Goal: Transaction & Acquisition: Purchase product/service

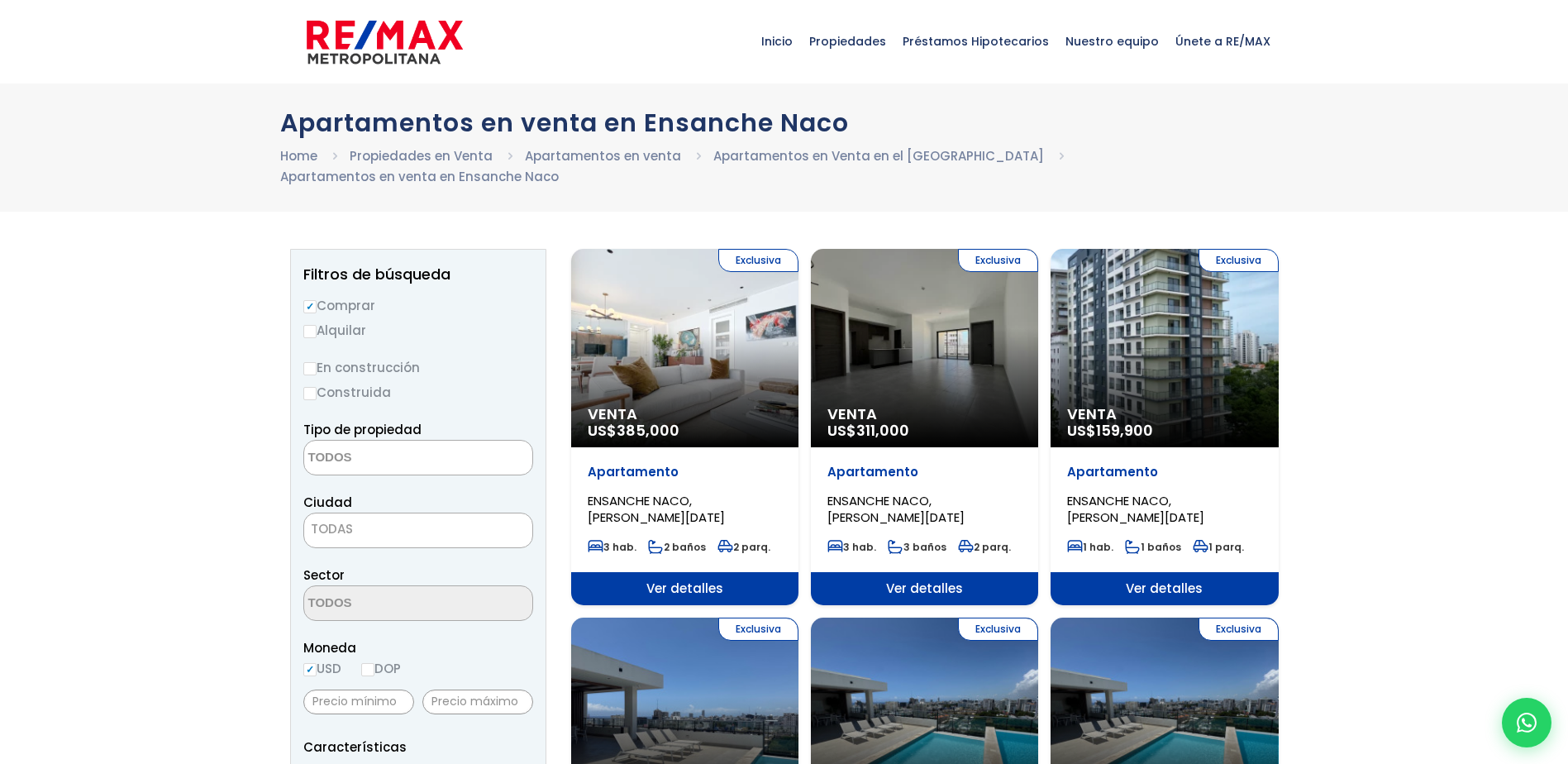
select select
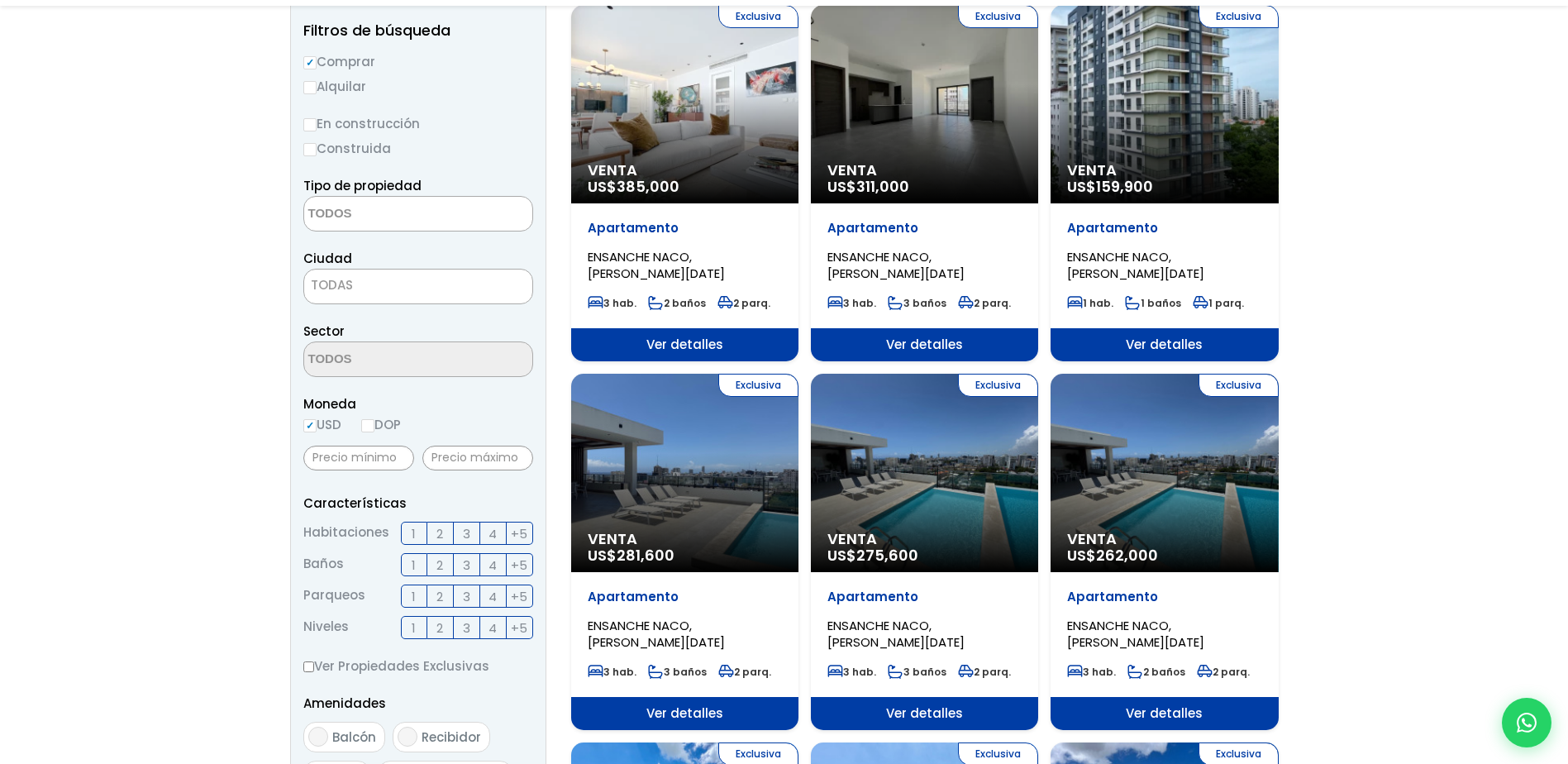
scroll to position [248, 0]
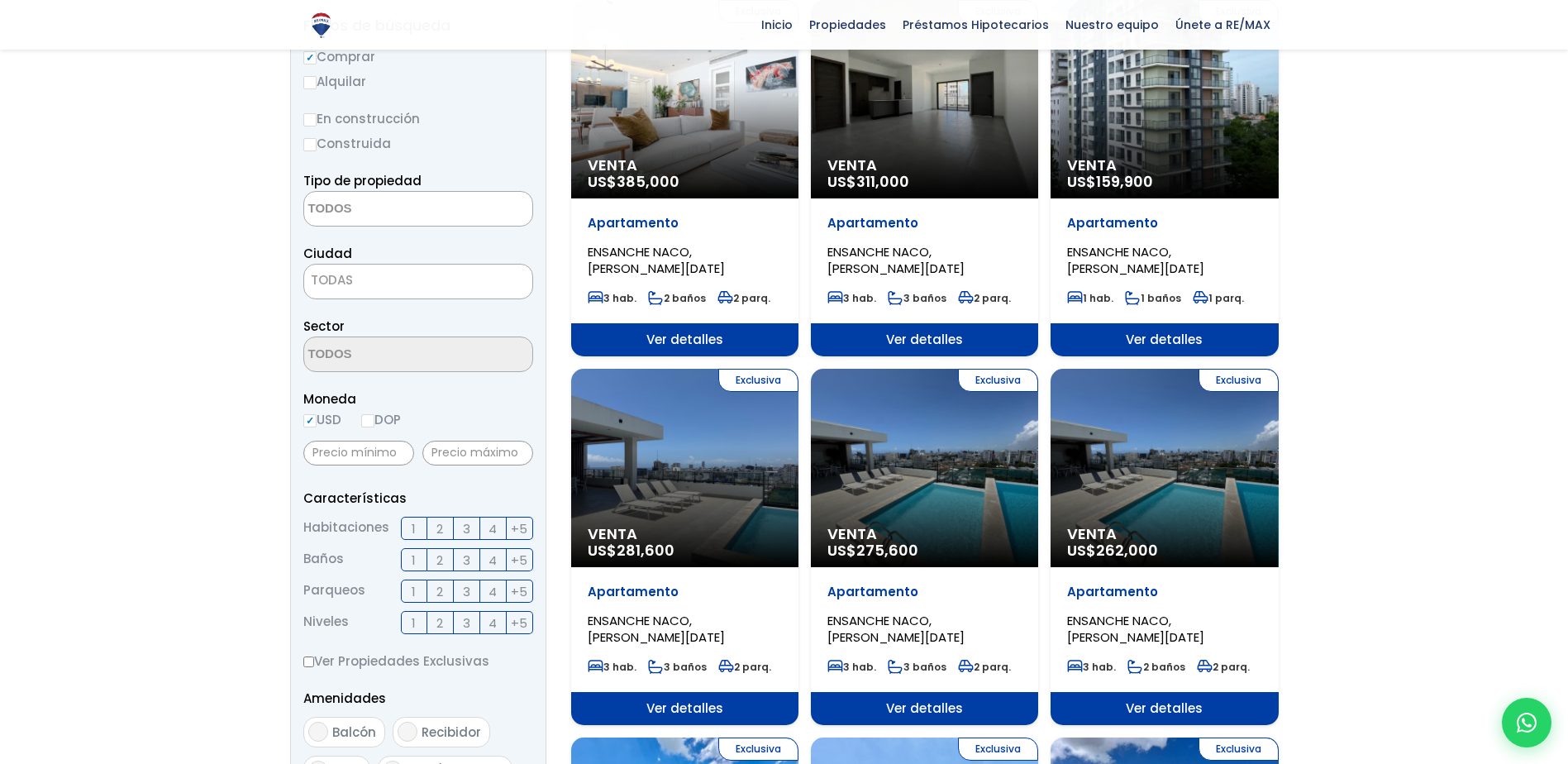
click at [463, 524] on span "3" at bounding box center [467, 528] width 8 height 21
click at [0, 0] on input "3" at bounding box center [0, 0] width 0 height 0
click at [439, 555] on span "2" at bounding box center [439, 559] width 7 height 21
click at [0, 0] on input "2" at bounding box center [0, 0] width 0 height 0
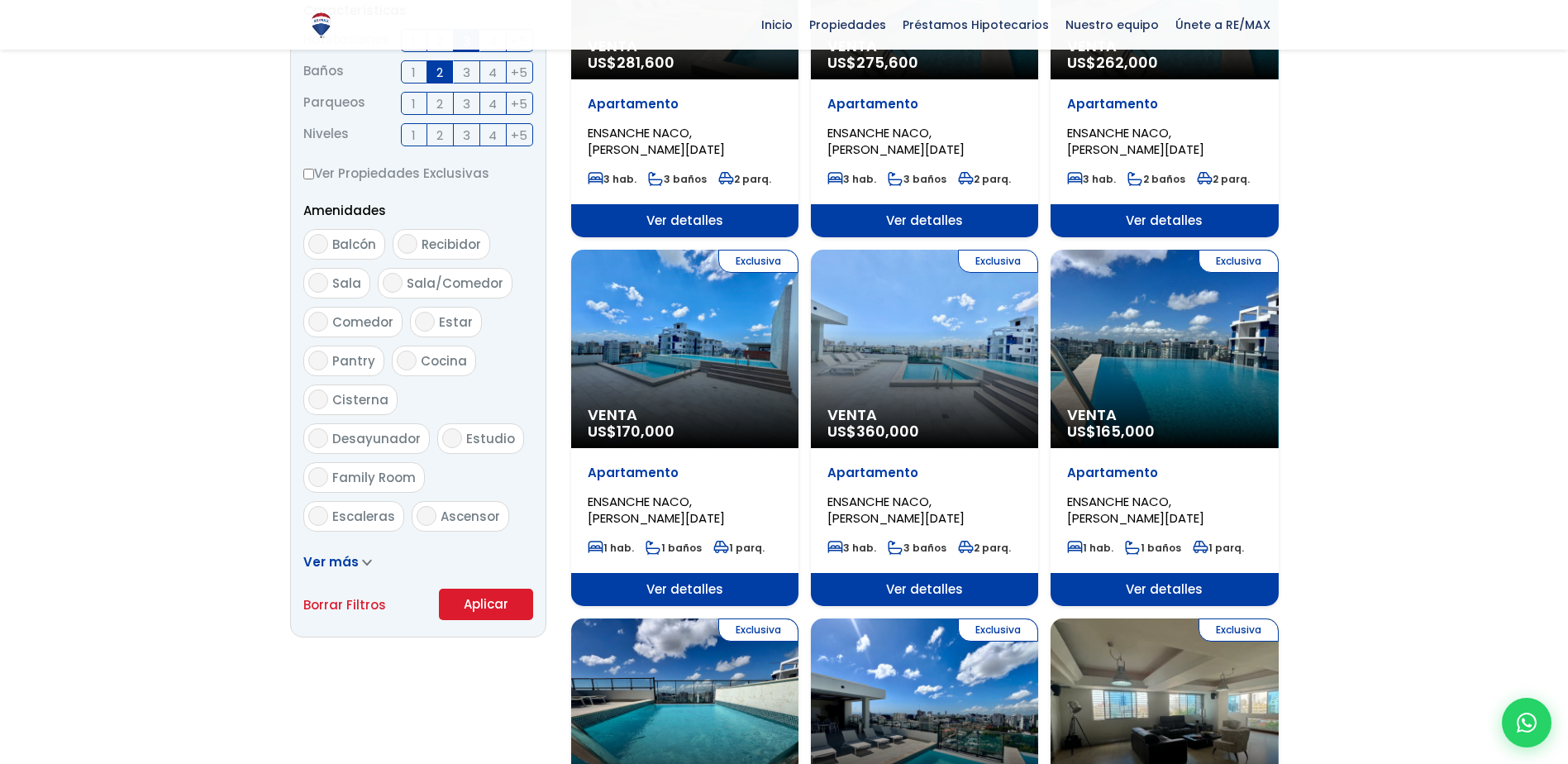
scroll to position [744, 0]
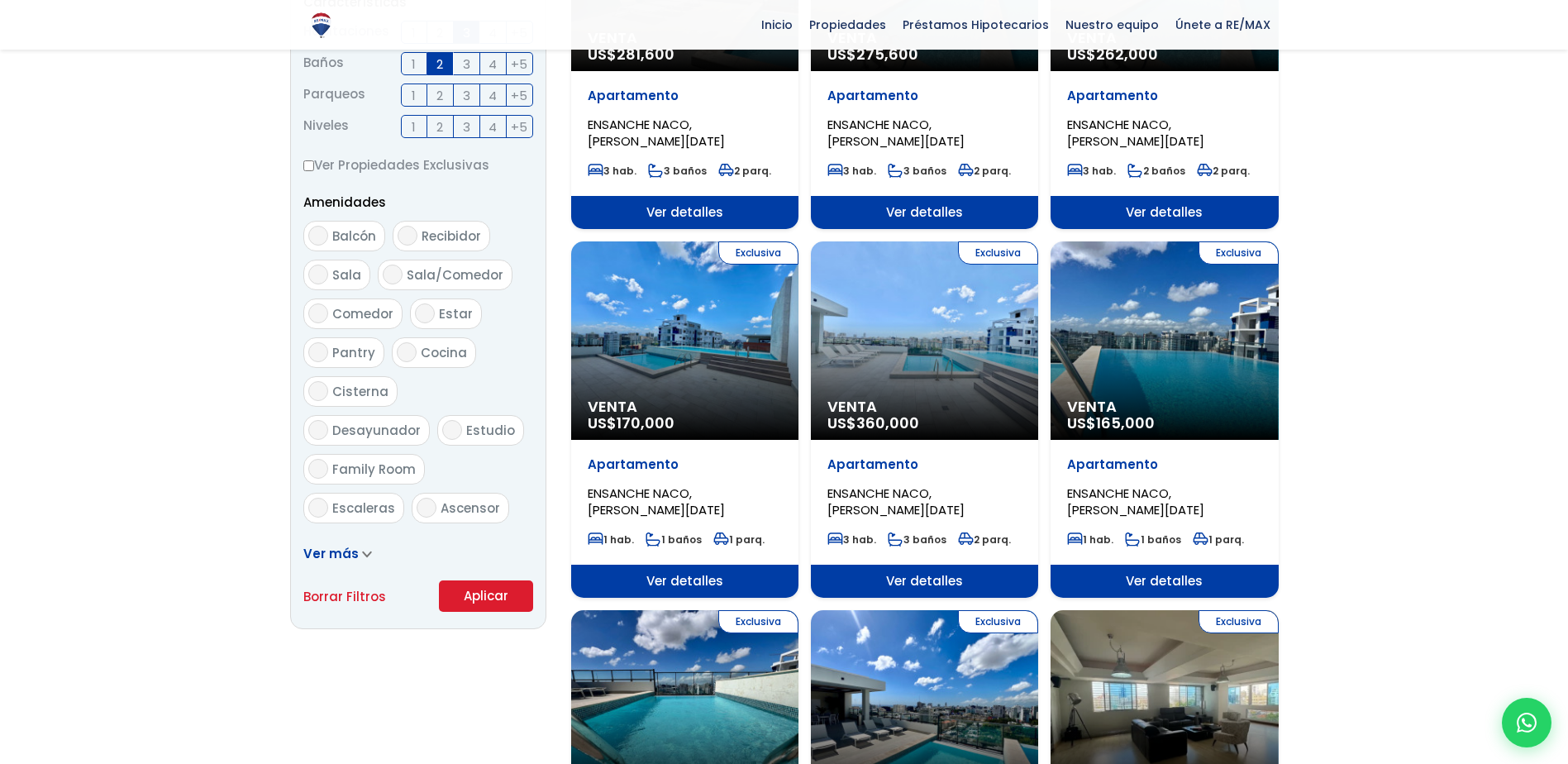
click at [499, 610] on button "Aplicar" at bounding box center [486, 596] width 94 height 31
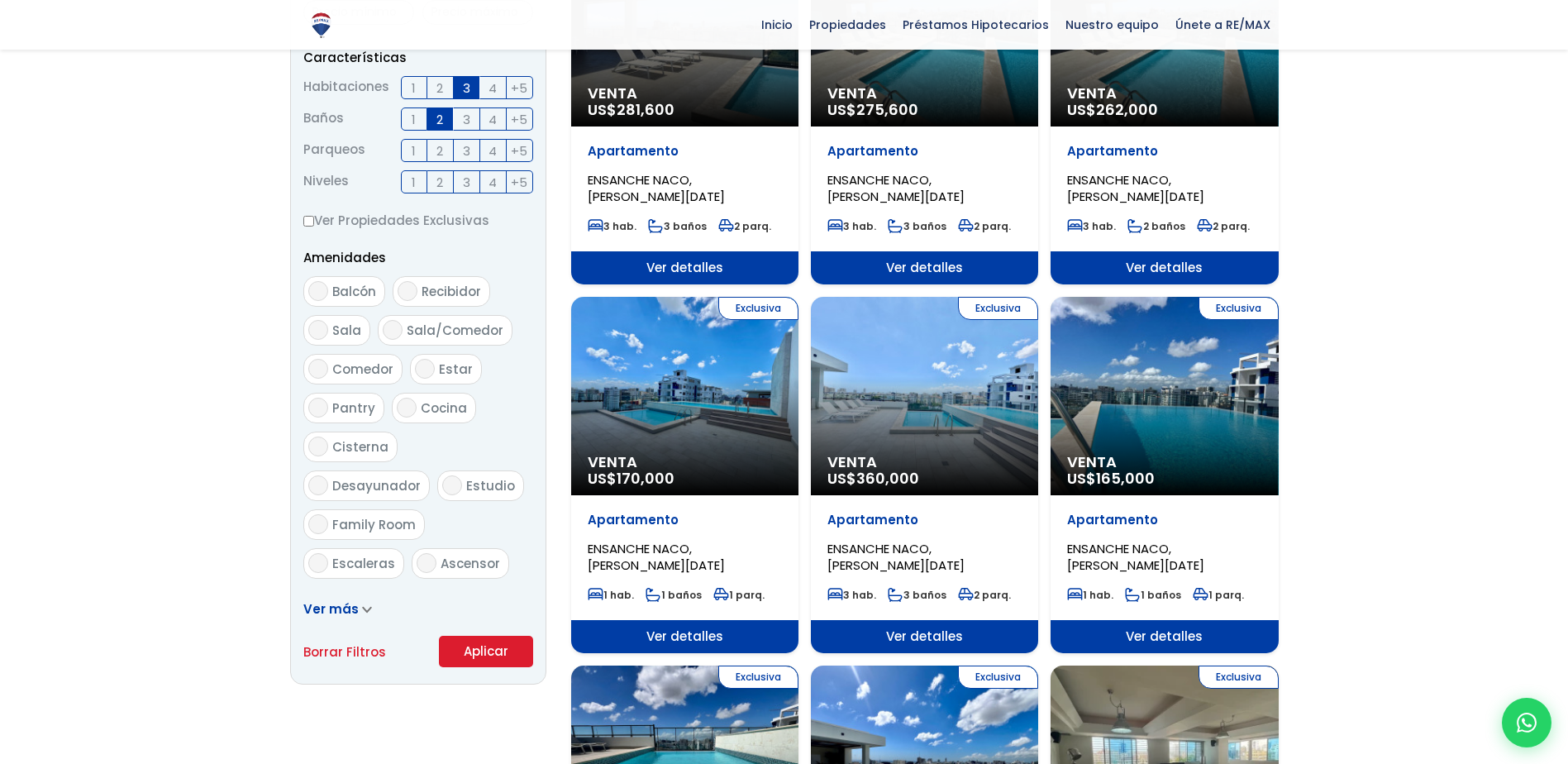
scroll to position [566, 0]
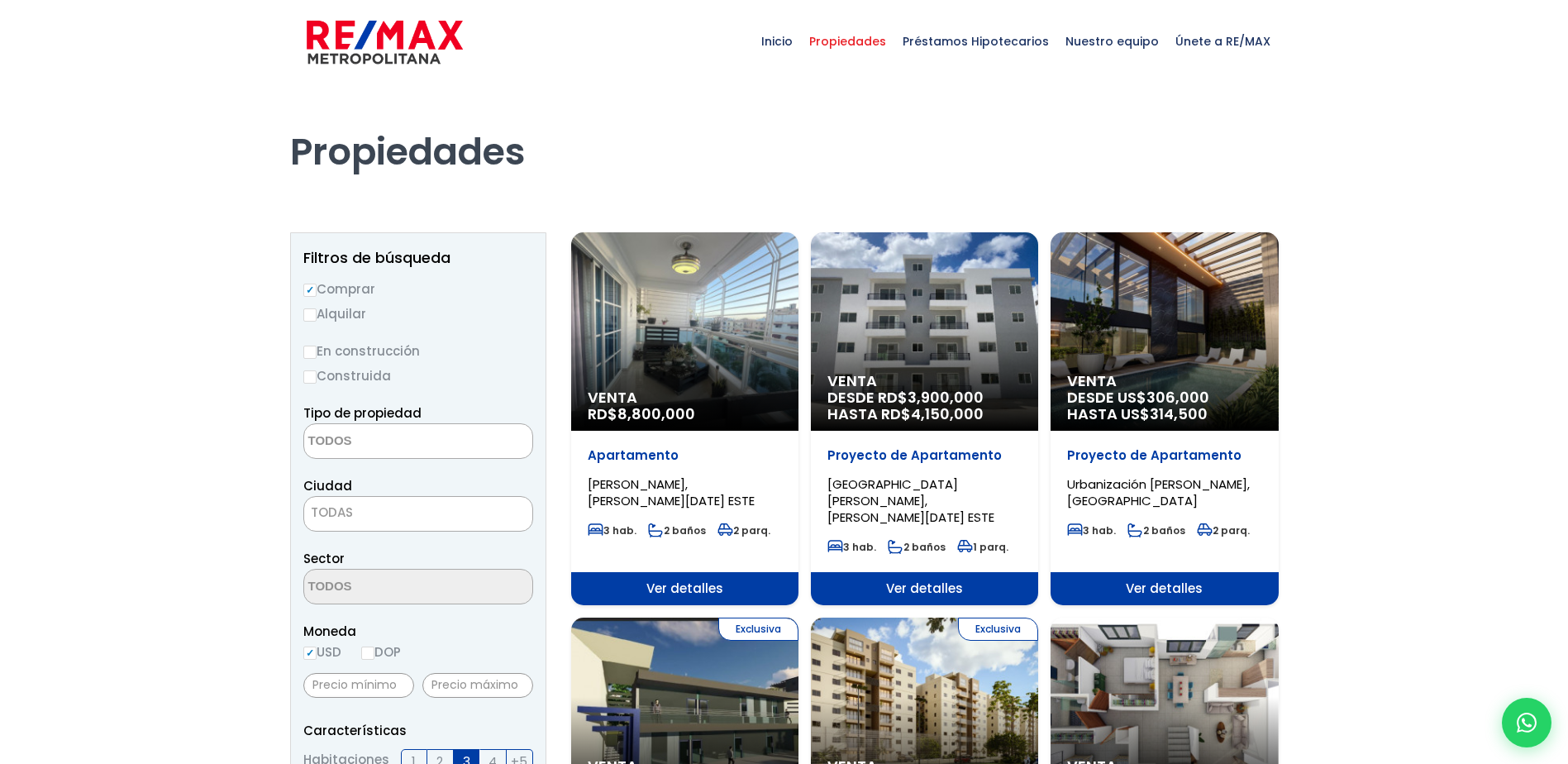
select select
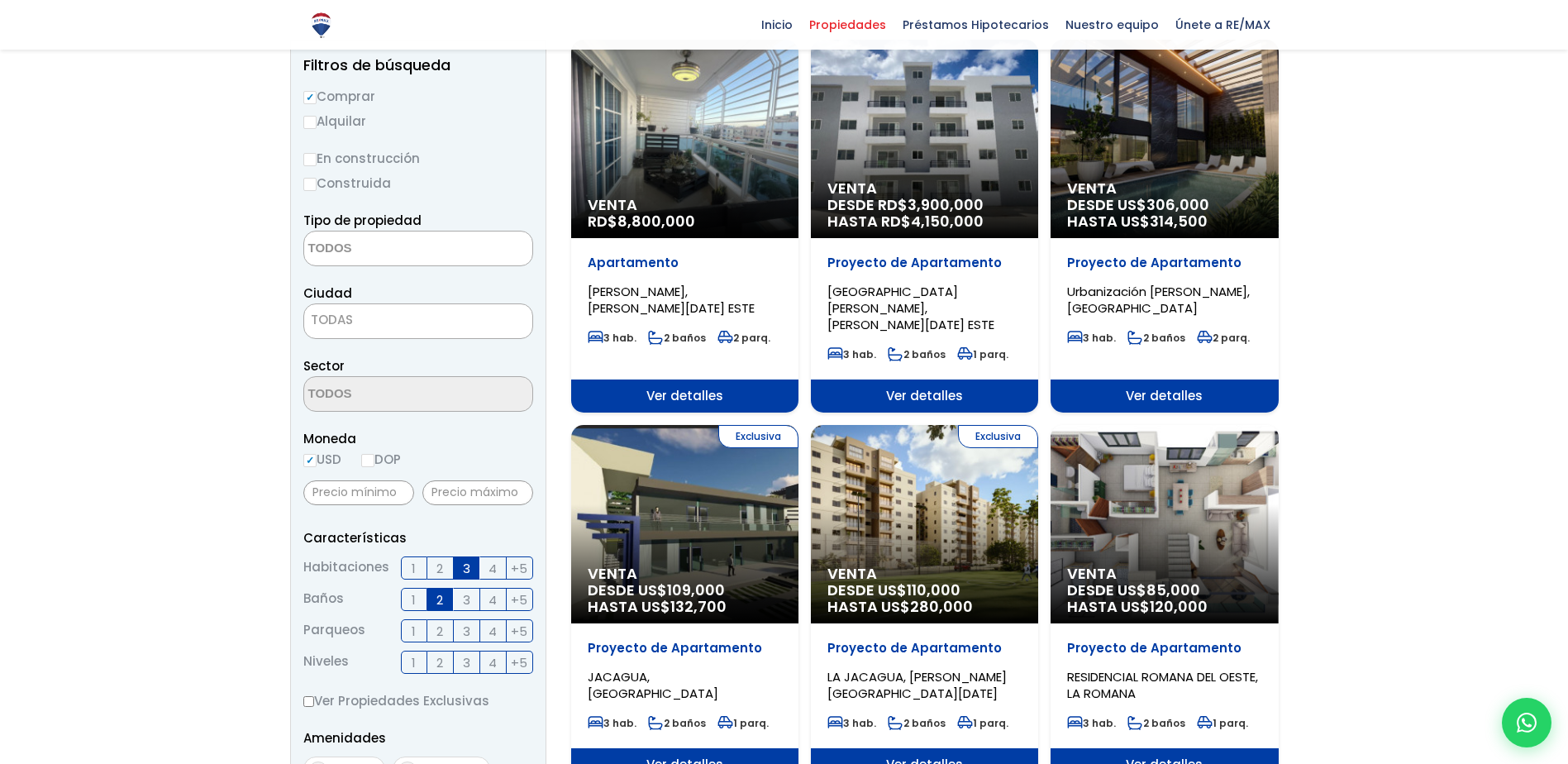
scroll to position [166, 0]
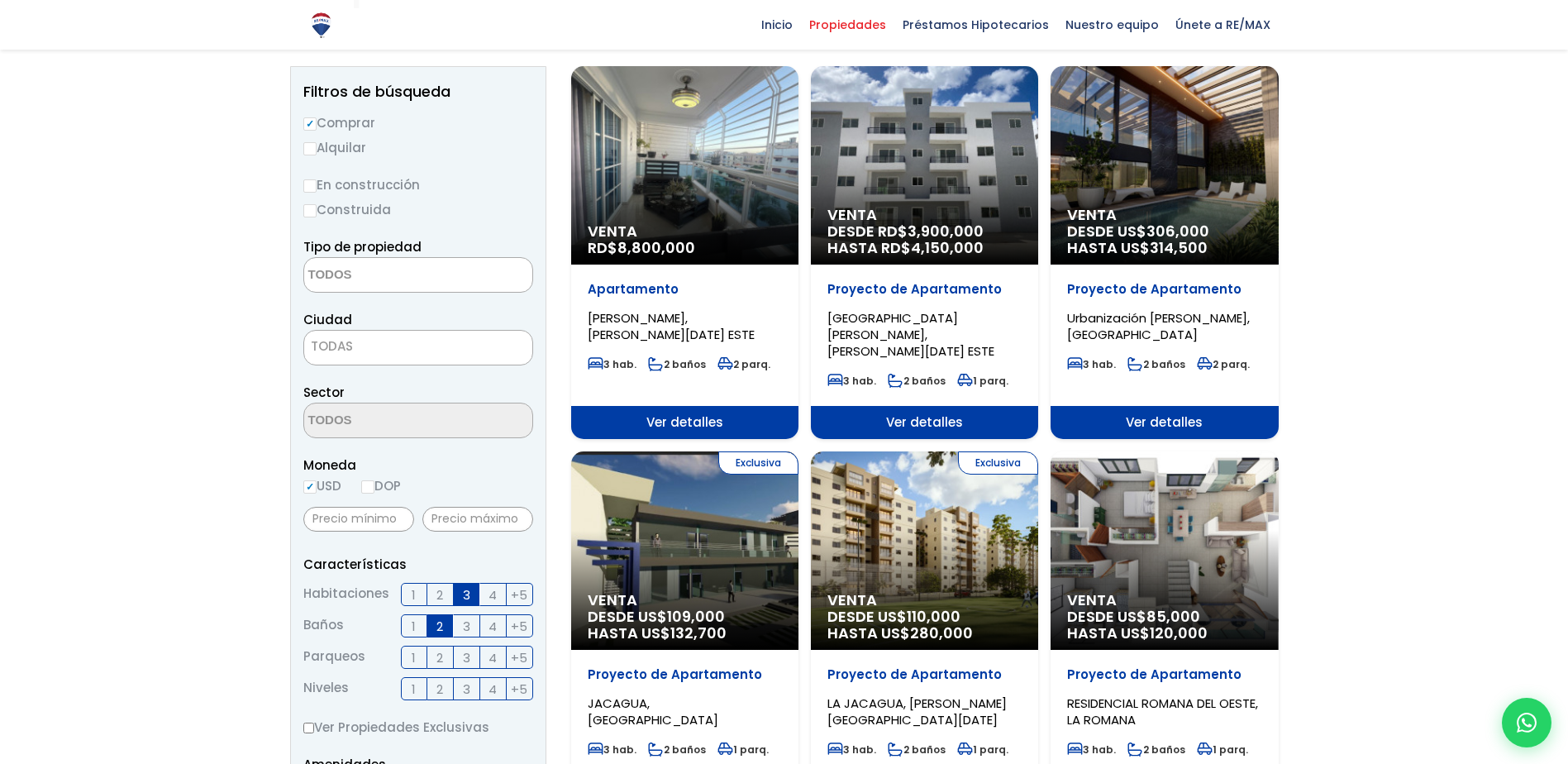
click at [308, 188] on input "En construcción" at bounding box center [309, 185] width 13 height 13
radio input "true"
click at [313, 209] on input "Construida" at bounding box center [309, 210] width 13 height 13
radio input "true"
click at [308, 186] on input "En construcción" at bounding box center [309, 185] width 13 height 13
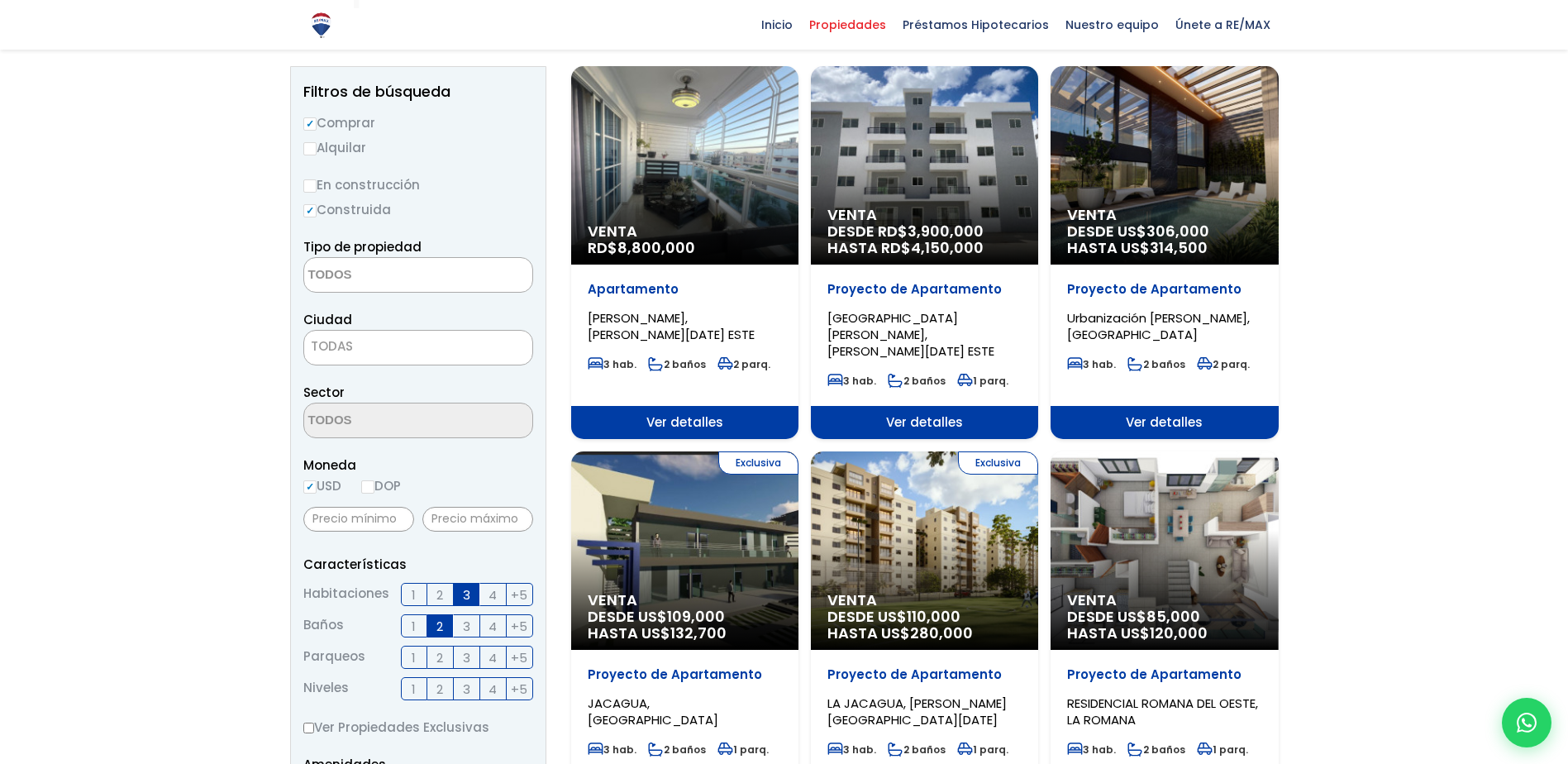
radio input "true"
click at [357, 275] on textarea "Search" at bounding box center [384, 276] width 161 height 35
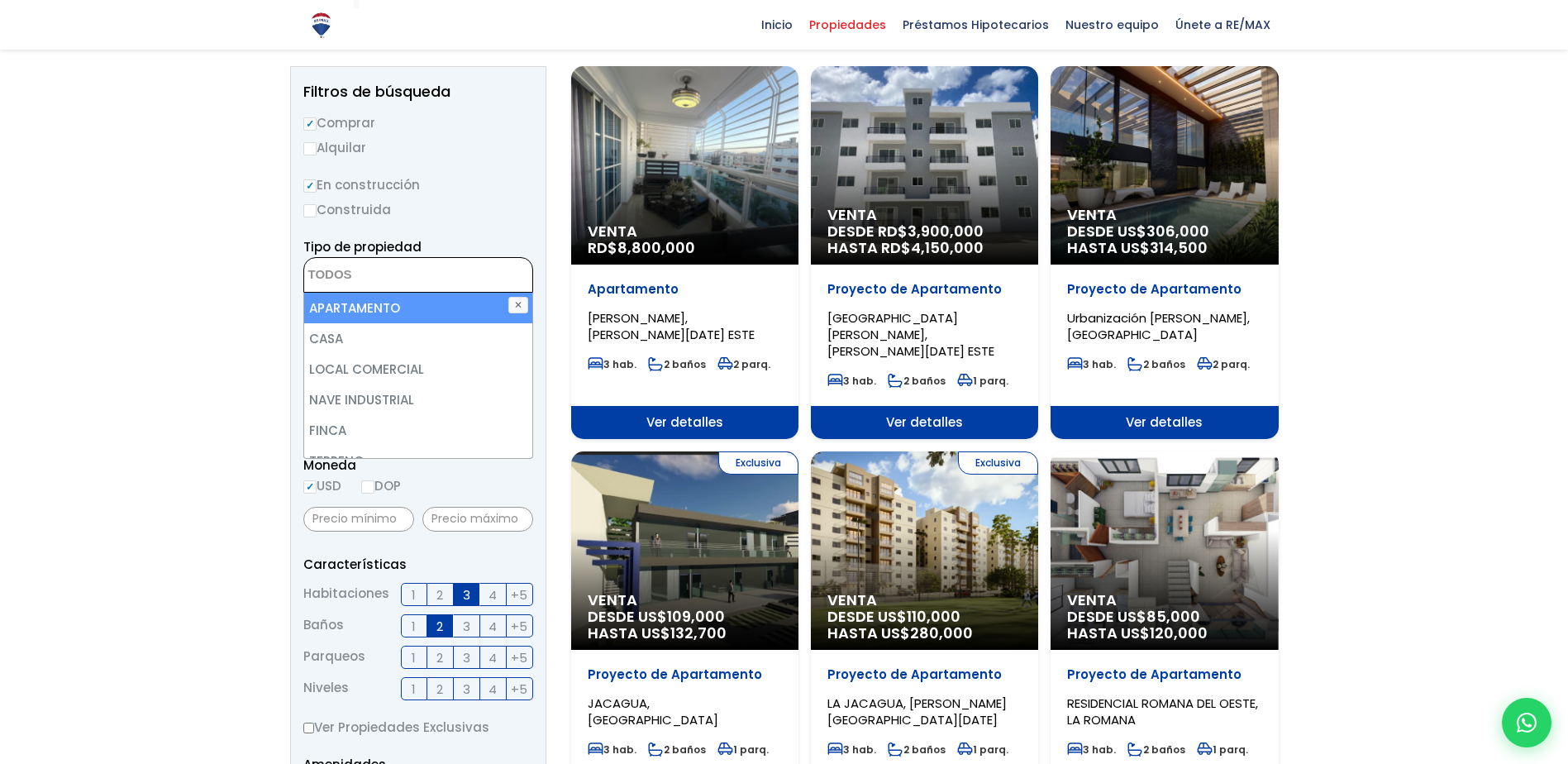
click at [418, 310] on li "APARTAMENTO" at bounding box center [418, 307] width 228 height 30
select select "apartment"
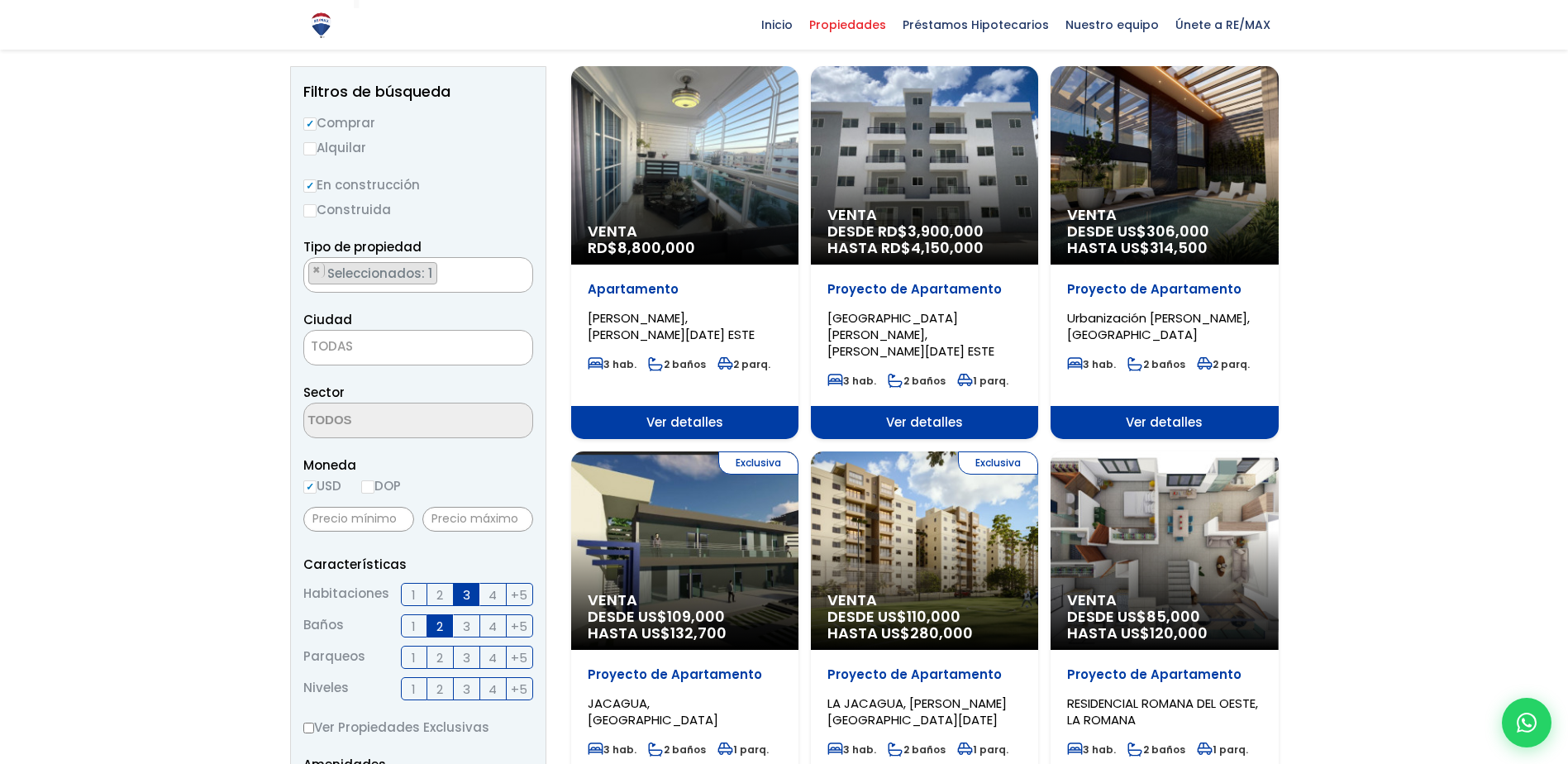
click at [492, 213] on label "Construida" at bounding box center [418, 209] width 229 height 21
click at [0, 0] on input "Construida" at bounding box center [0, 0] width 0 height 0
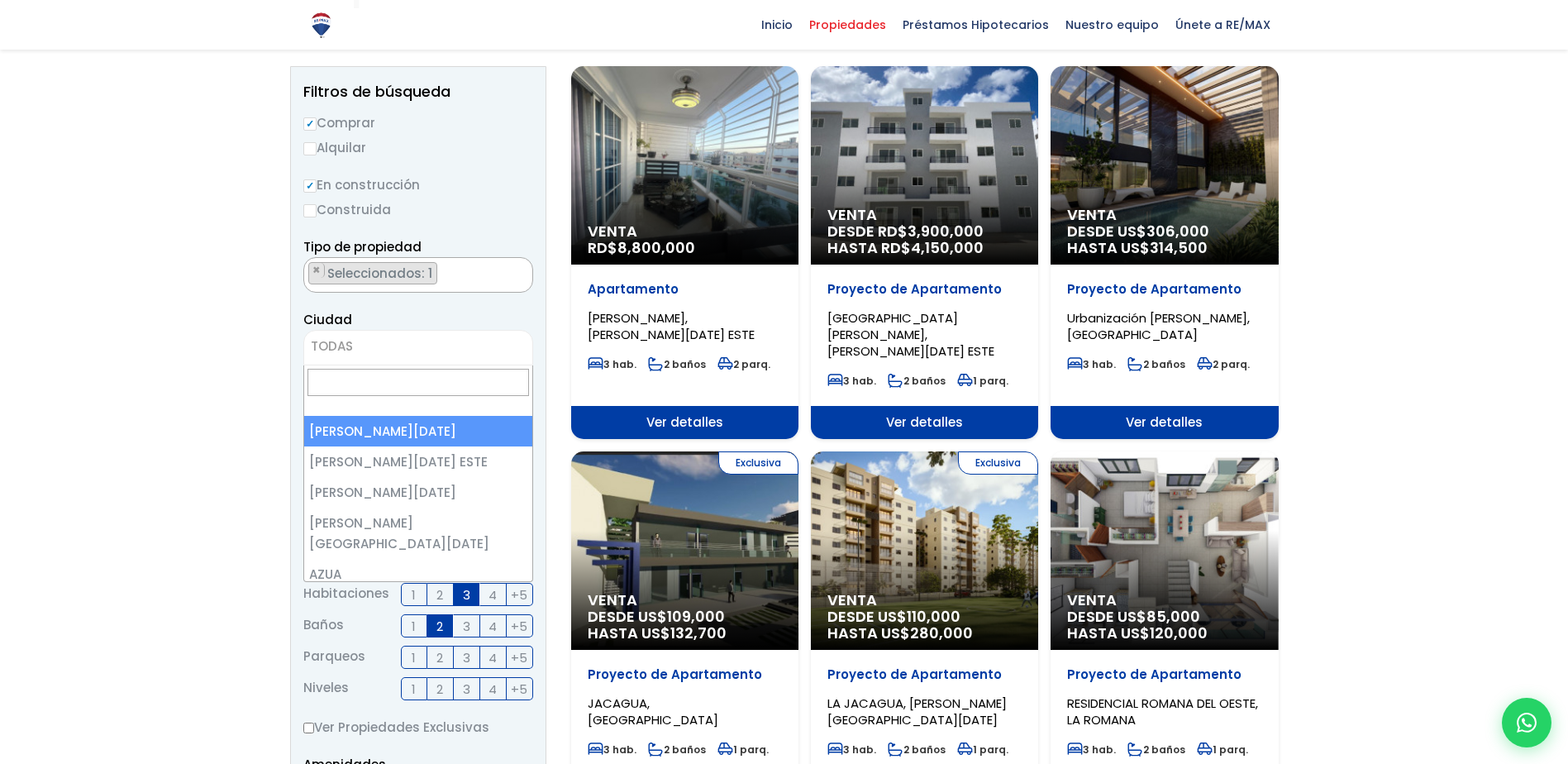
click at [392, 339] on span "TODAS" at bounding box center [418, 346] width 228 height 24
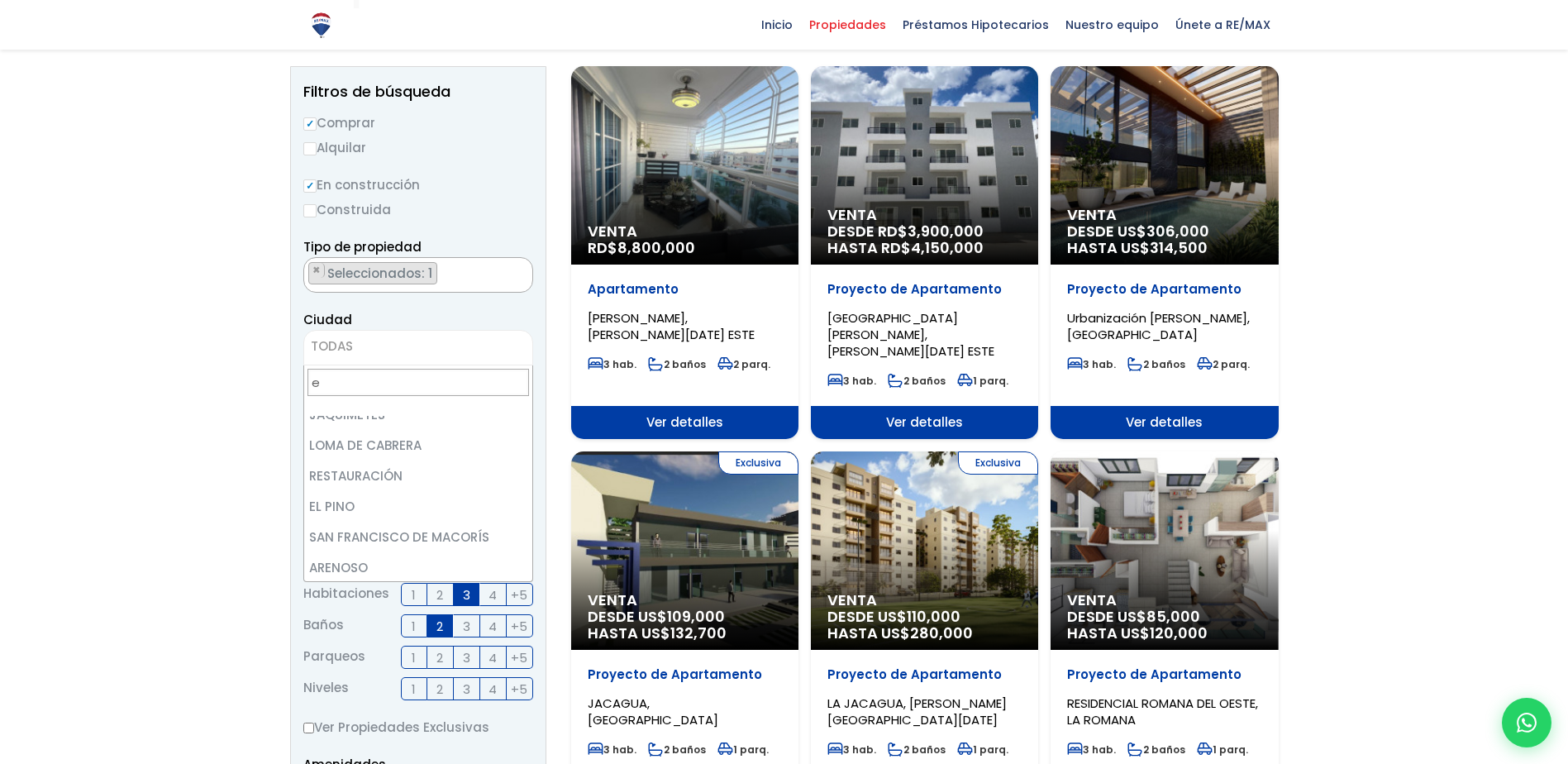
scroll to position [0, 0]
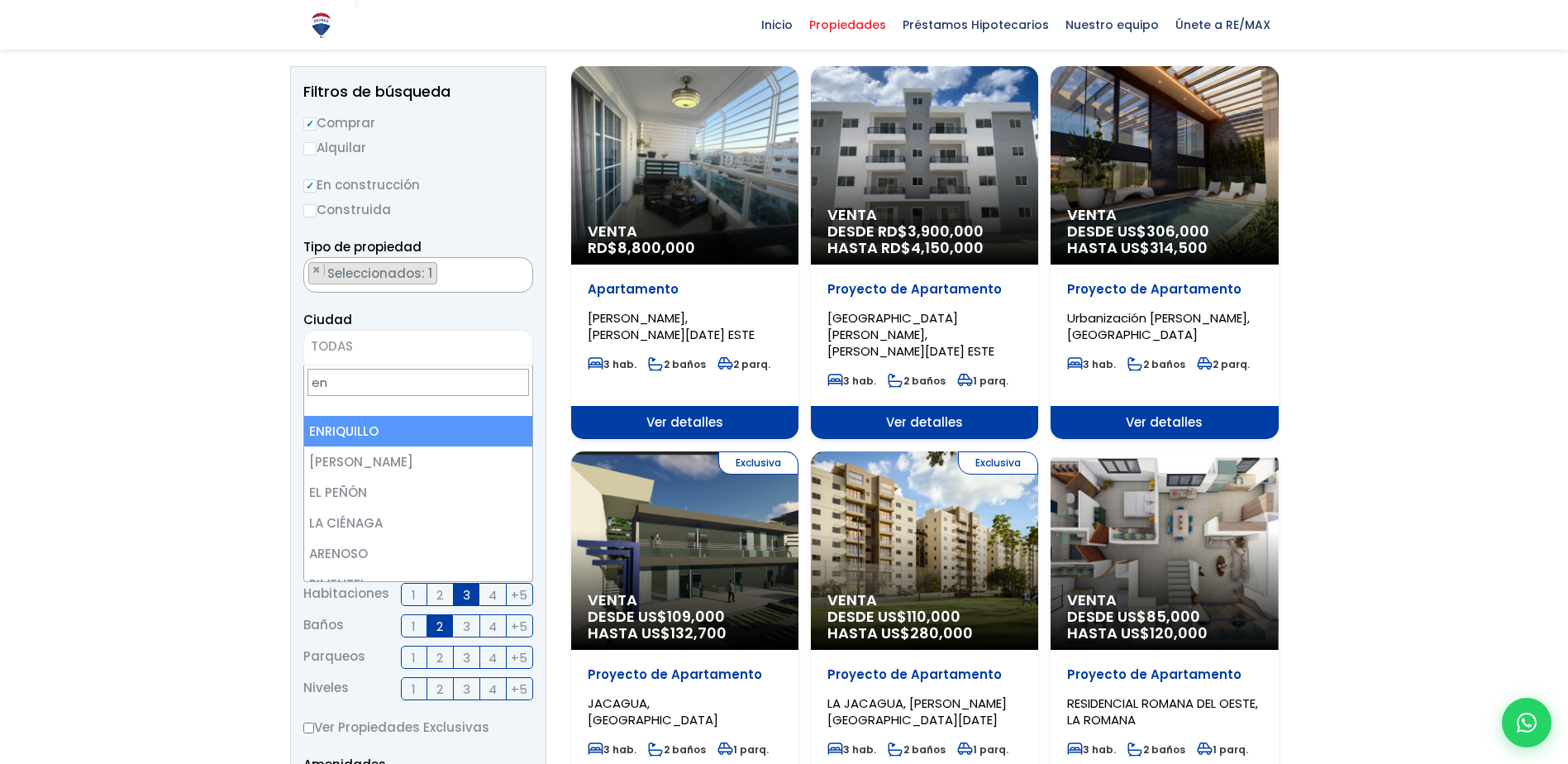
type input "e"
type input "n"
select select "1"
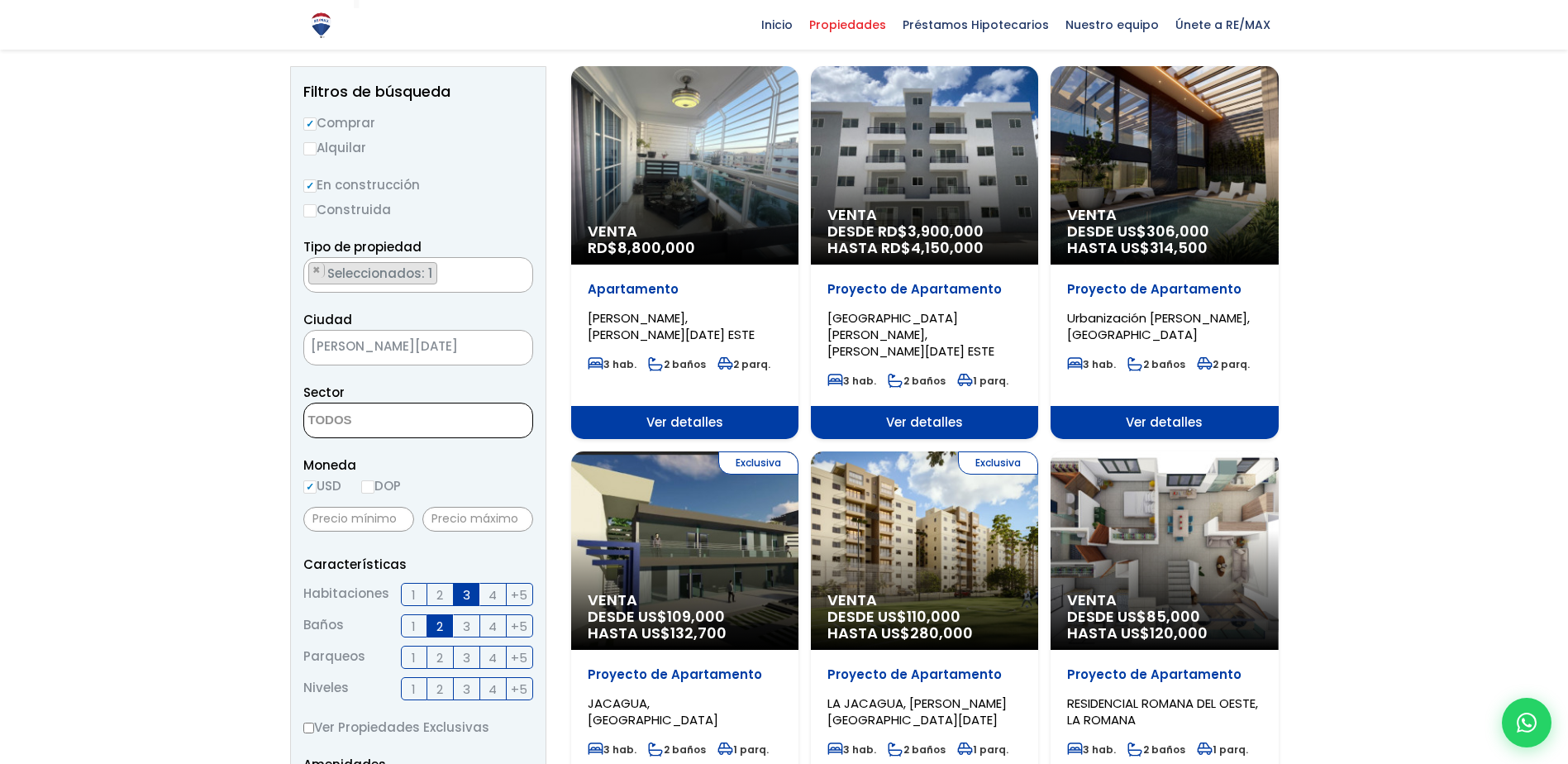
click at [371, 422] on textarea "Search" at bounding box center [384, 421] width 161 height 35
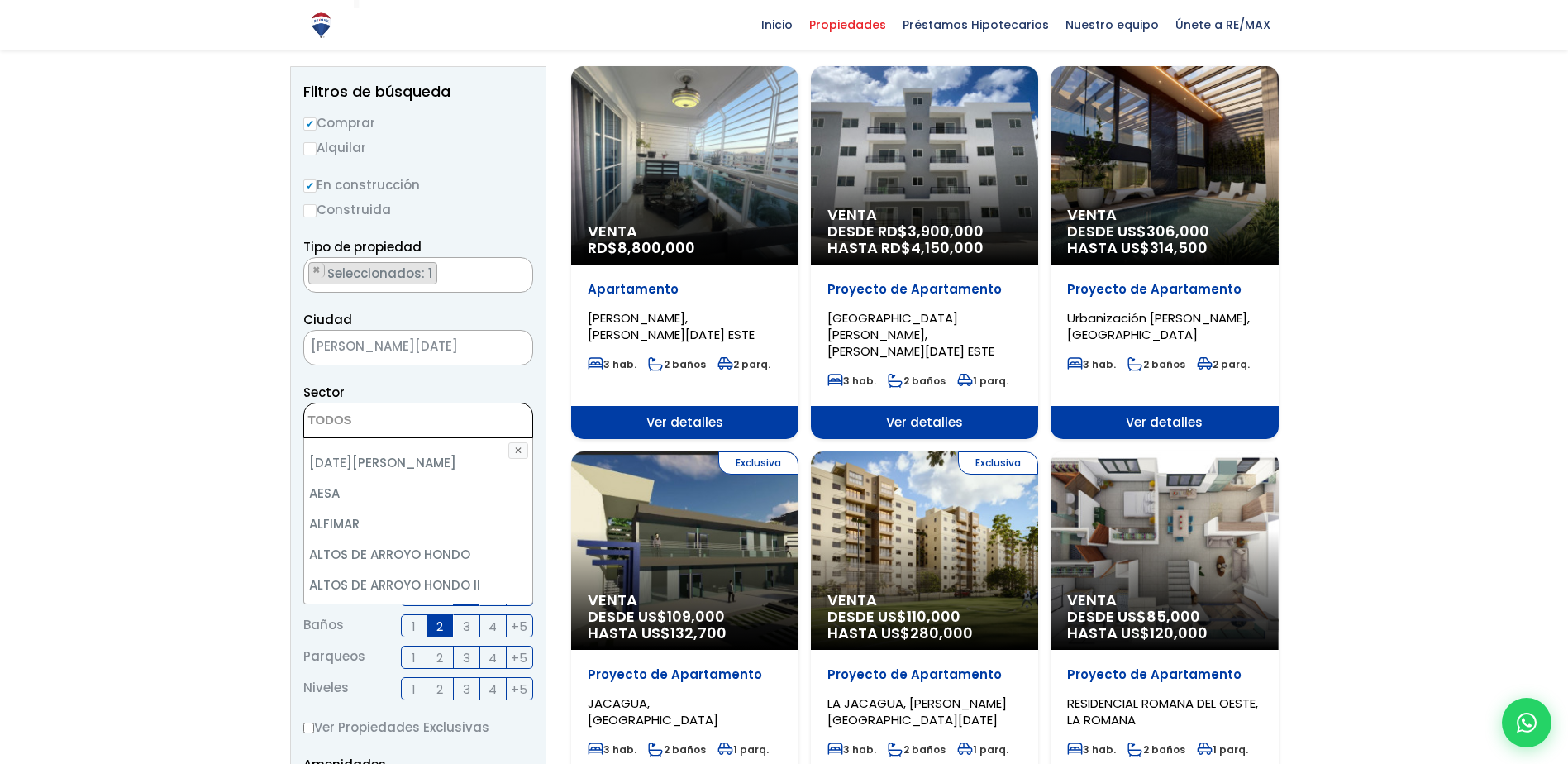
scroll to position [166, 0]
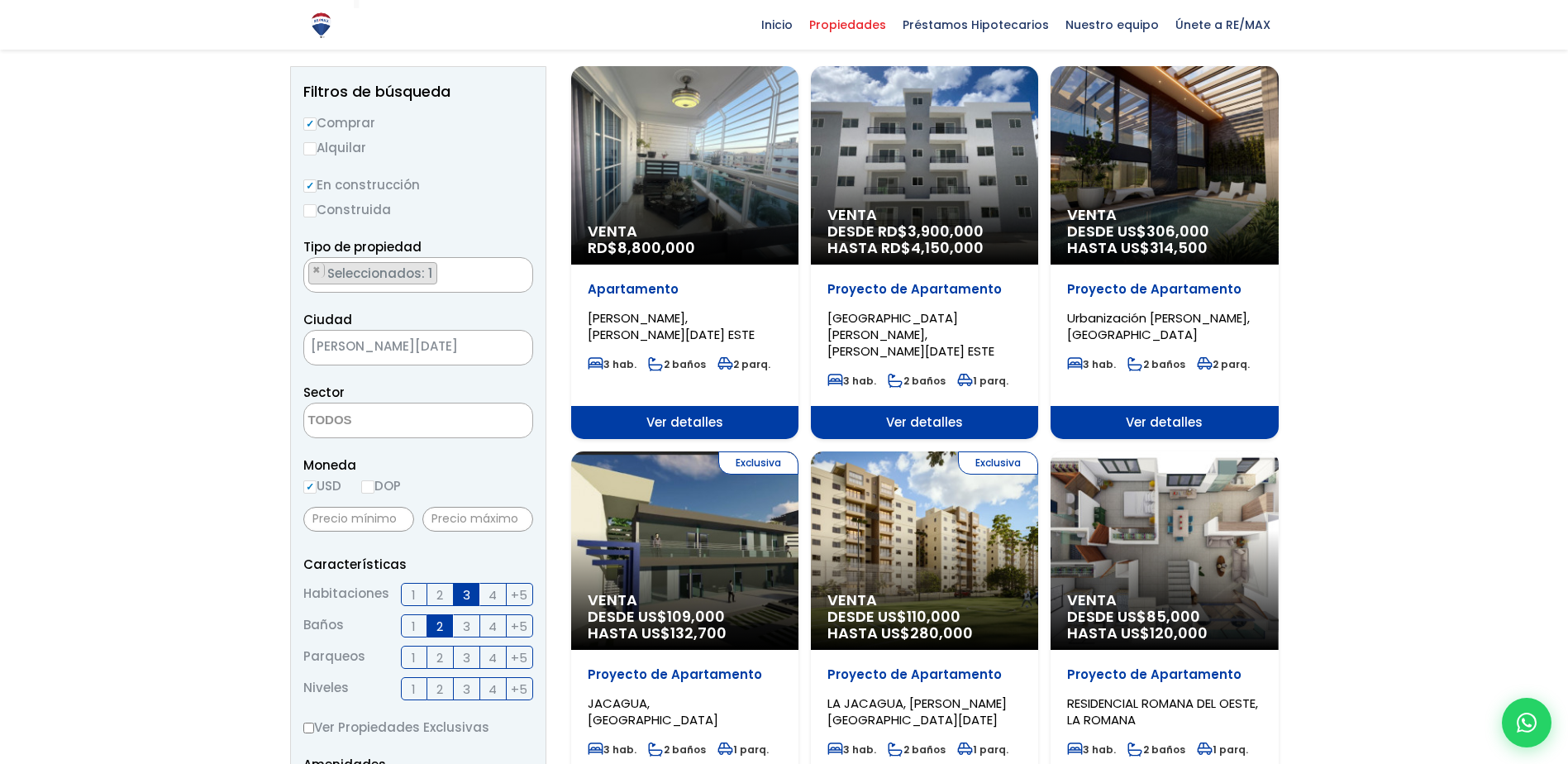
click at [444, 383] on div "Sector [DATE][PERSON_NAME] [PERSON_NAME] [DATE] DE [GEOGRAPHIC_DATA] [GEOGRAPHI…" at bounding box center [418, 409] width 229 height 56
click at [387, 433] on textarea "Search" at bounding box center [384, 421] width 161 height 35
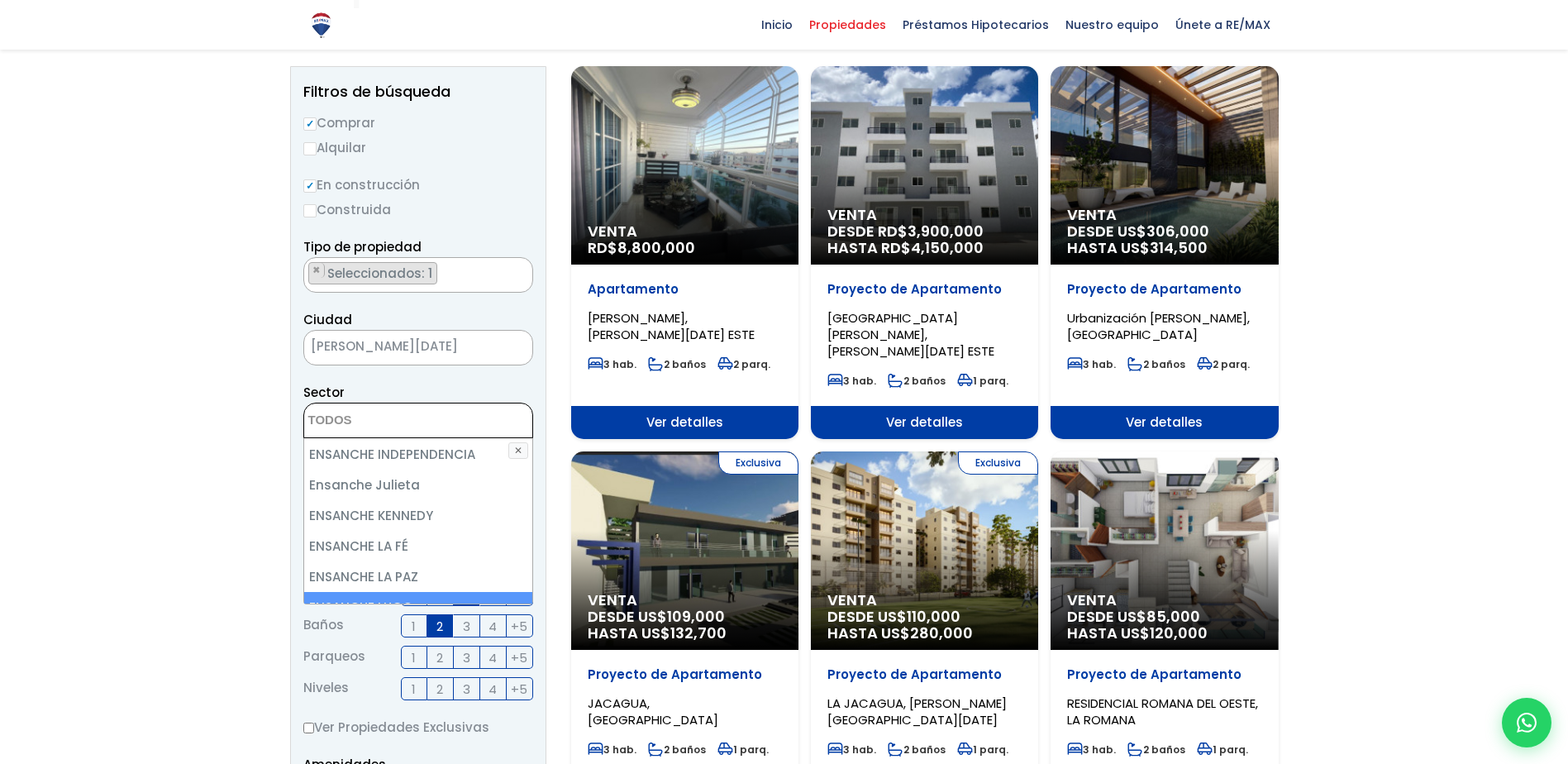
scroll to position [2397, 0]
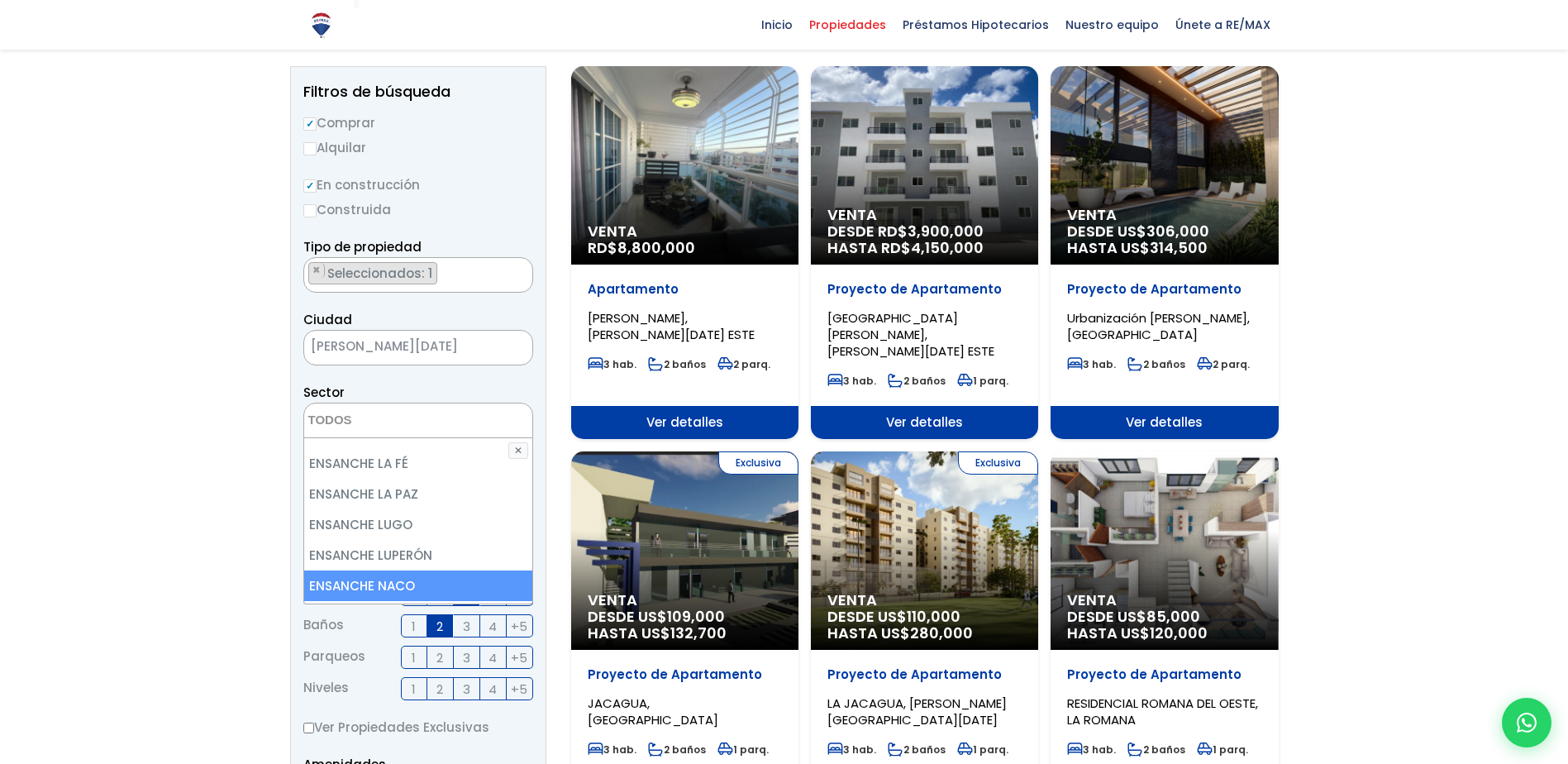
click at [434, 571] on li "ENSANCHE NACO" at bounding box center [418, 586] width 228 height 30
select select "182"
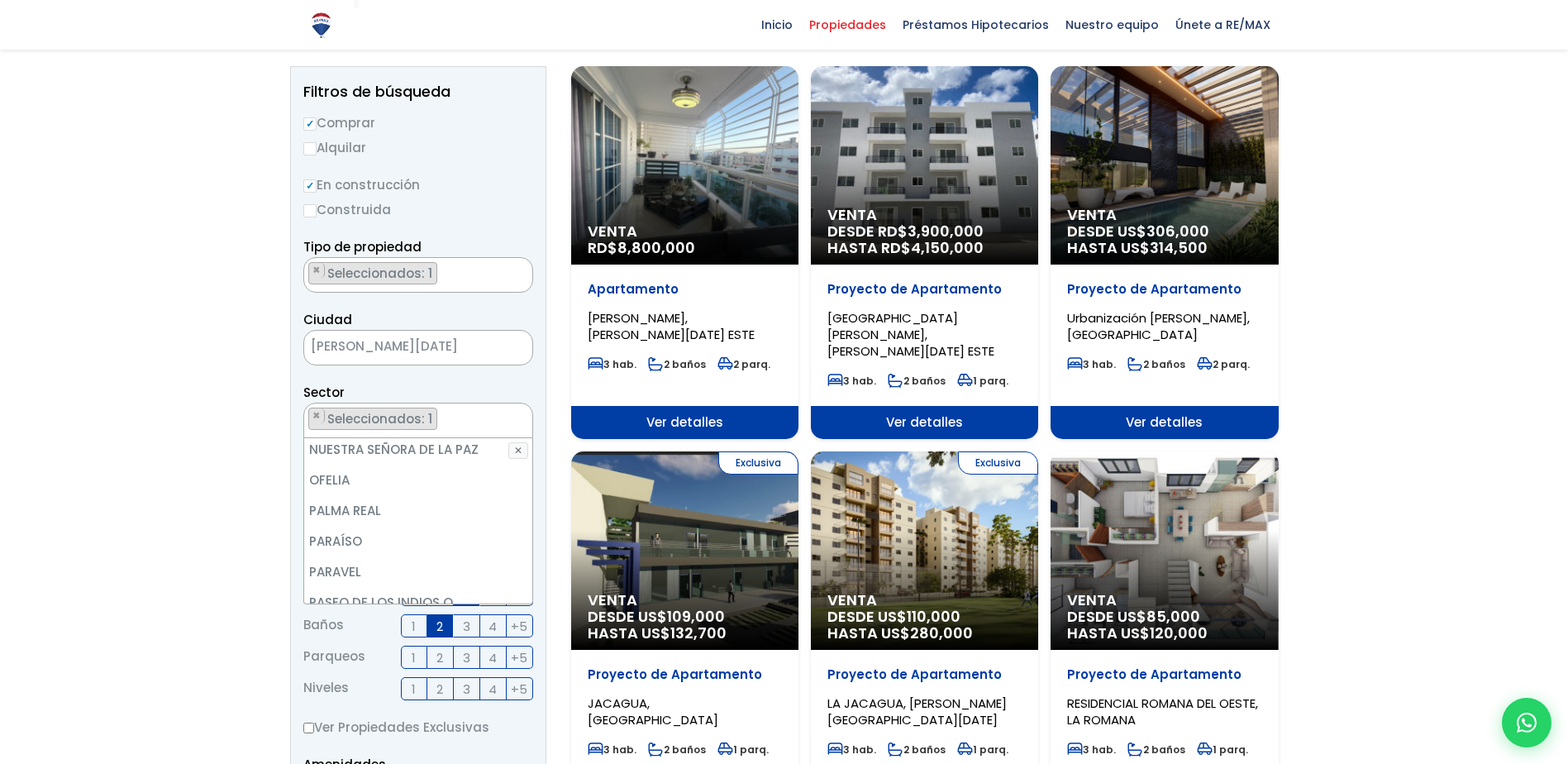
scroll to position [5951, 0]
click at [447, 605] on li "PIANTINI" at bounding box center [418, 620] width 228 height 30
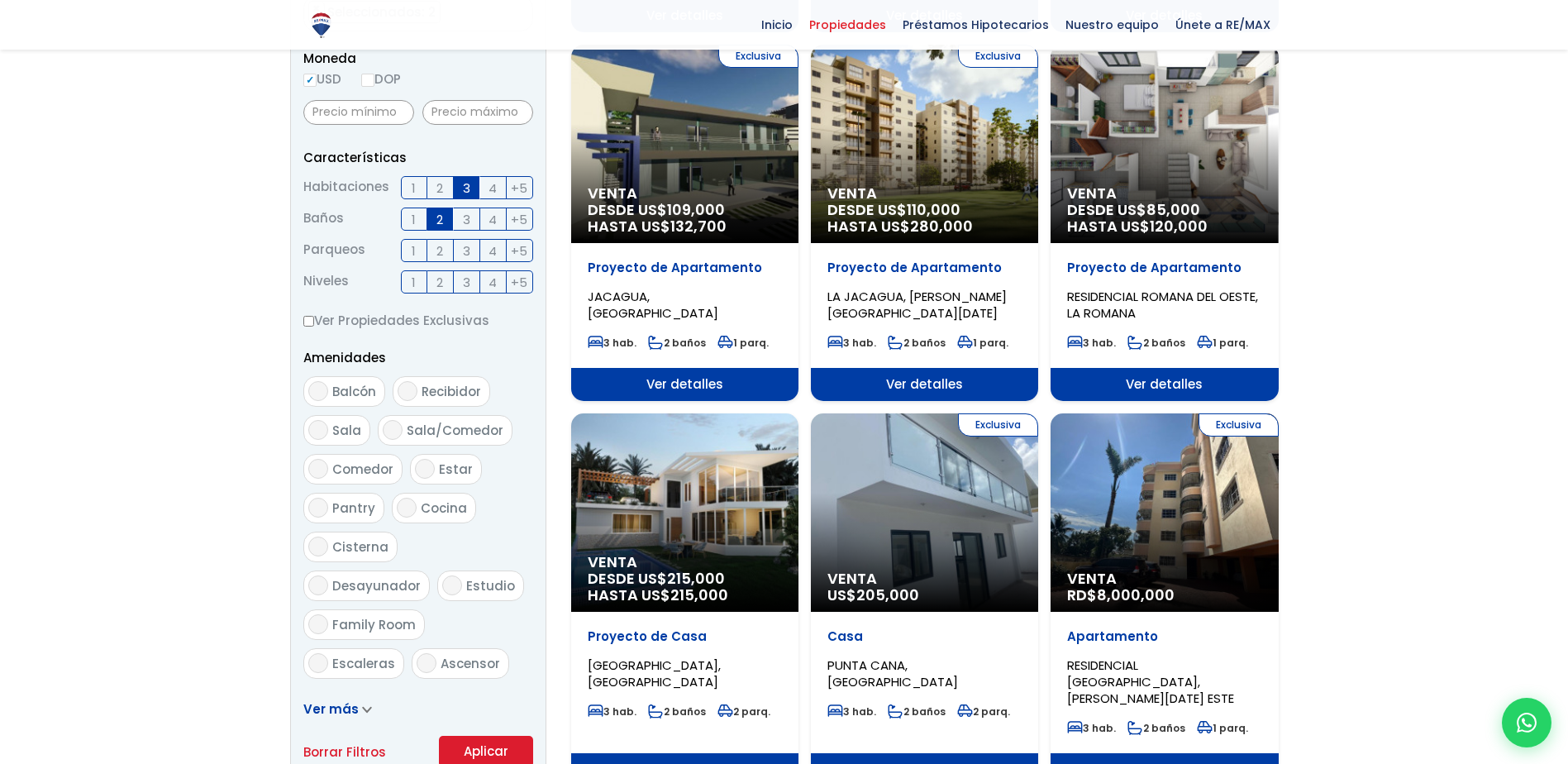
scroll to position [827, 0]
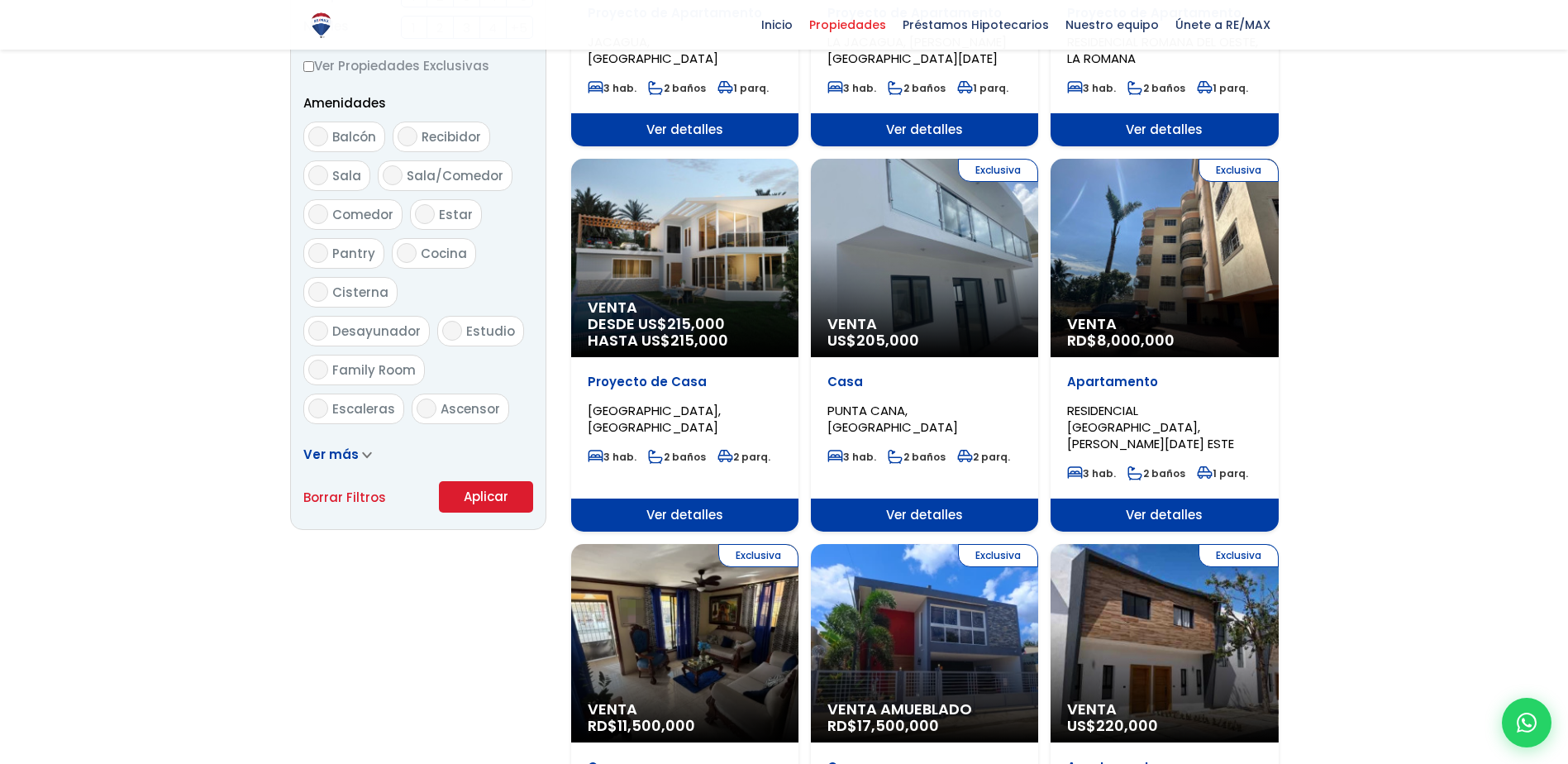
click at [470, 502] on button "Aplicar" at bounding box center [486, 497] width 94 height 31
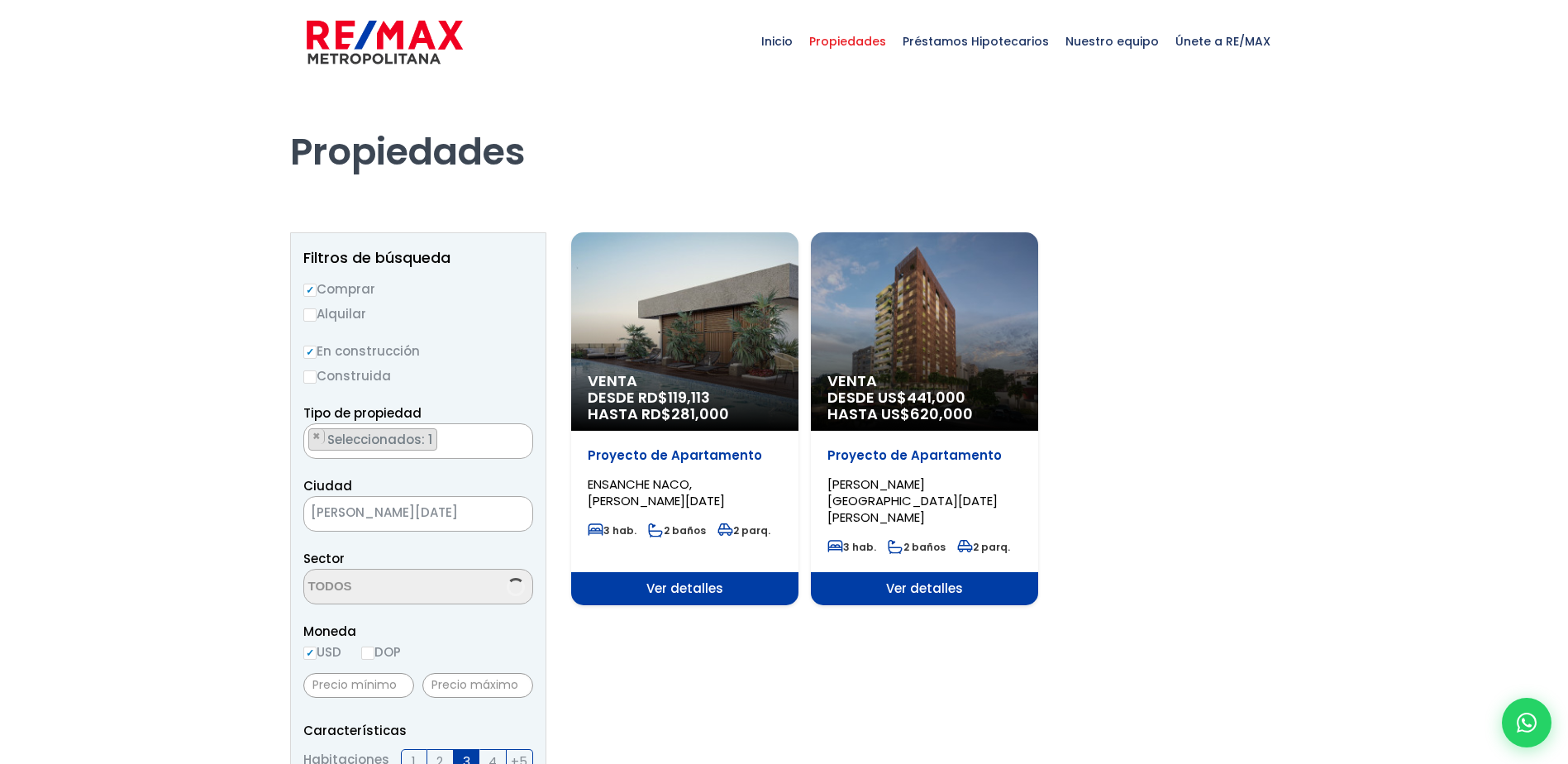
scroll to position [3727, 0]
select select "182"
click at [681, 320] on div "Venta DESDE RD$ 119,113 HASTA RD$ 281,000" at bounding box center [684, 331] width 228 height 198
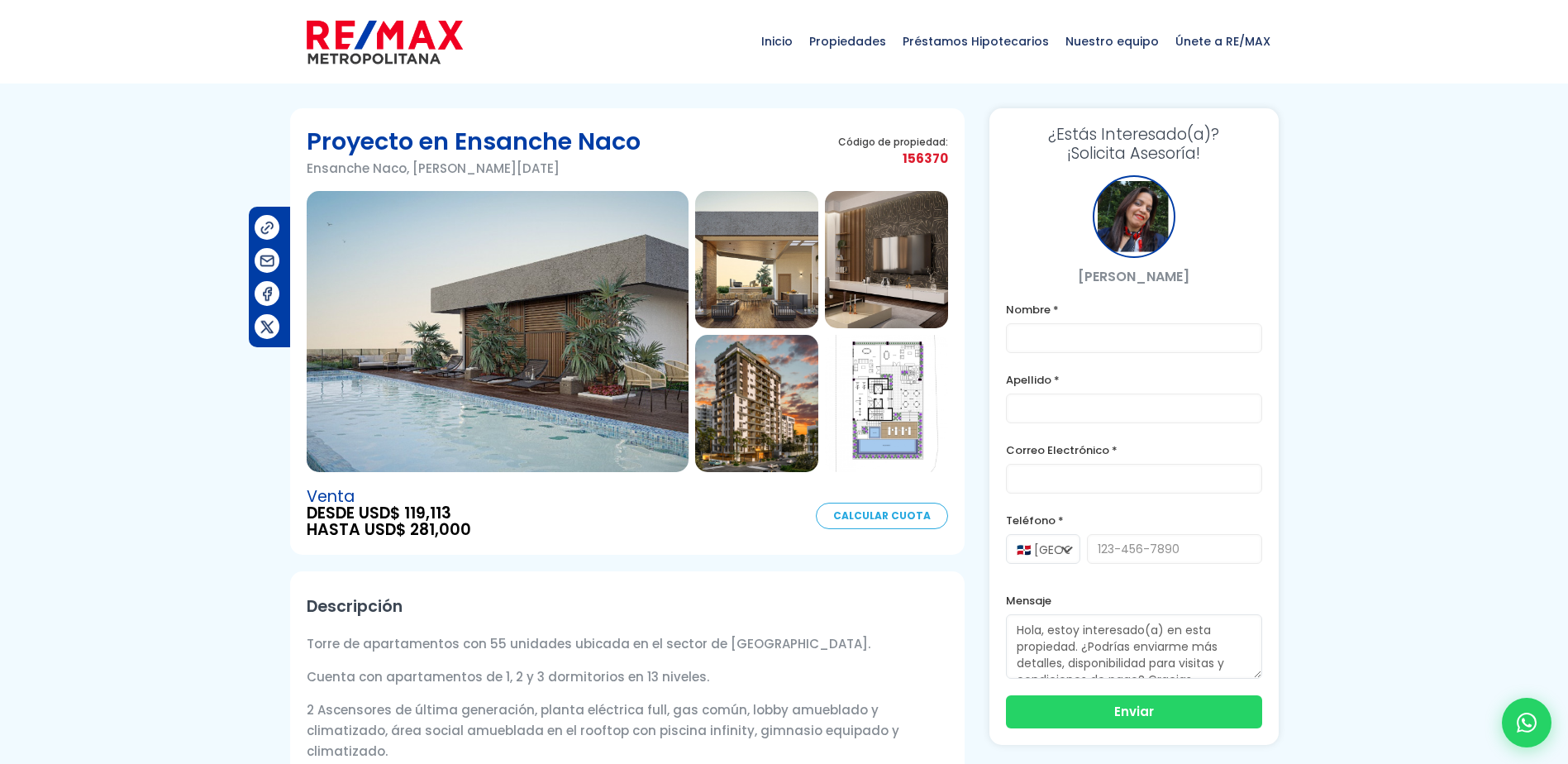
click at [515, 363] on img at bounding box center [497, 331] width 381 height 281
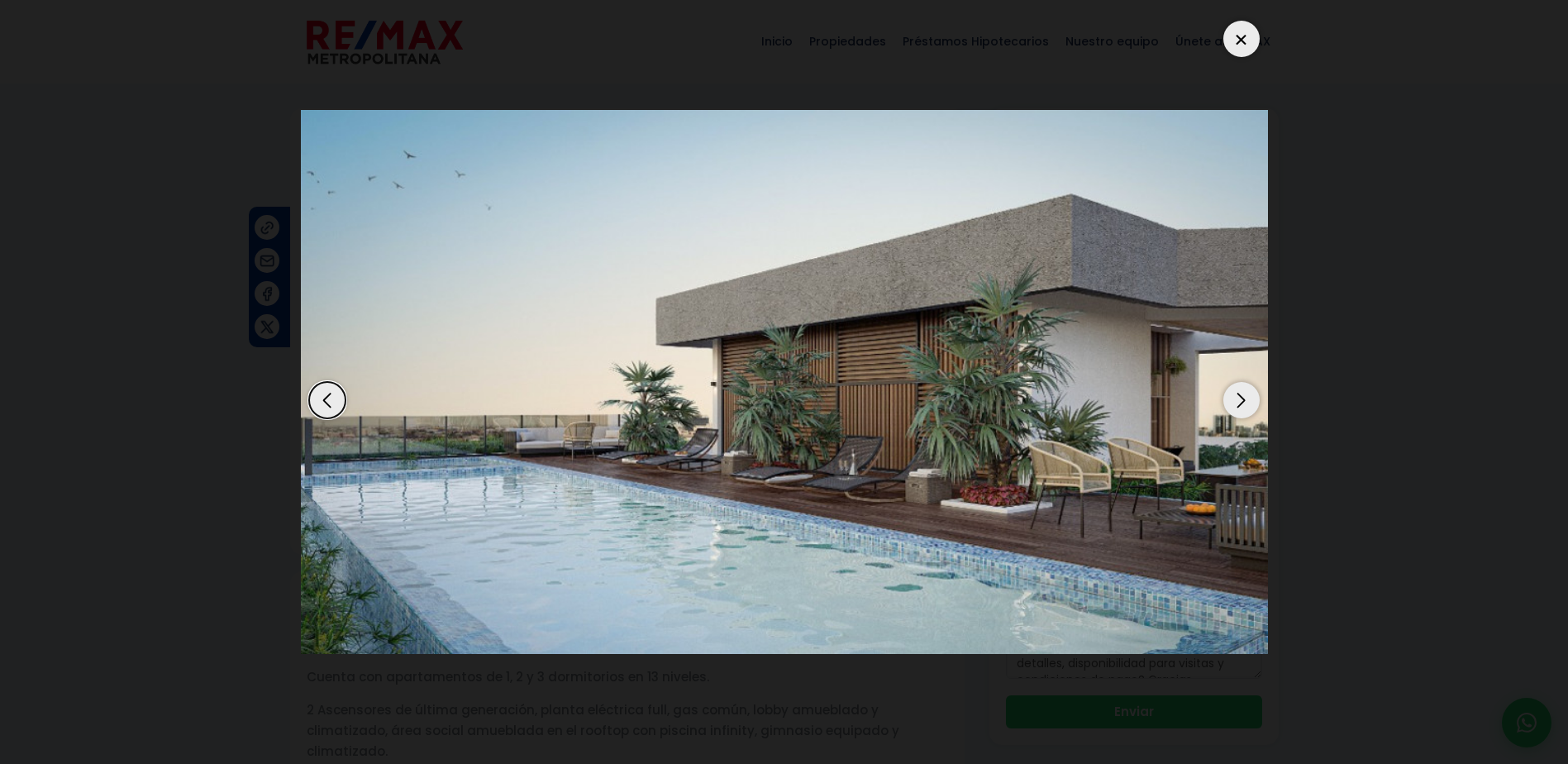
click at [1250, 397] on div "Next slide" at bounding box center [1240, 399] width 36 height 36
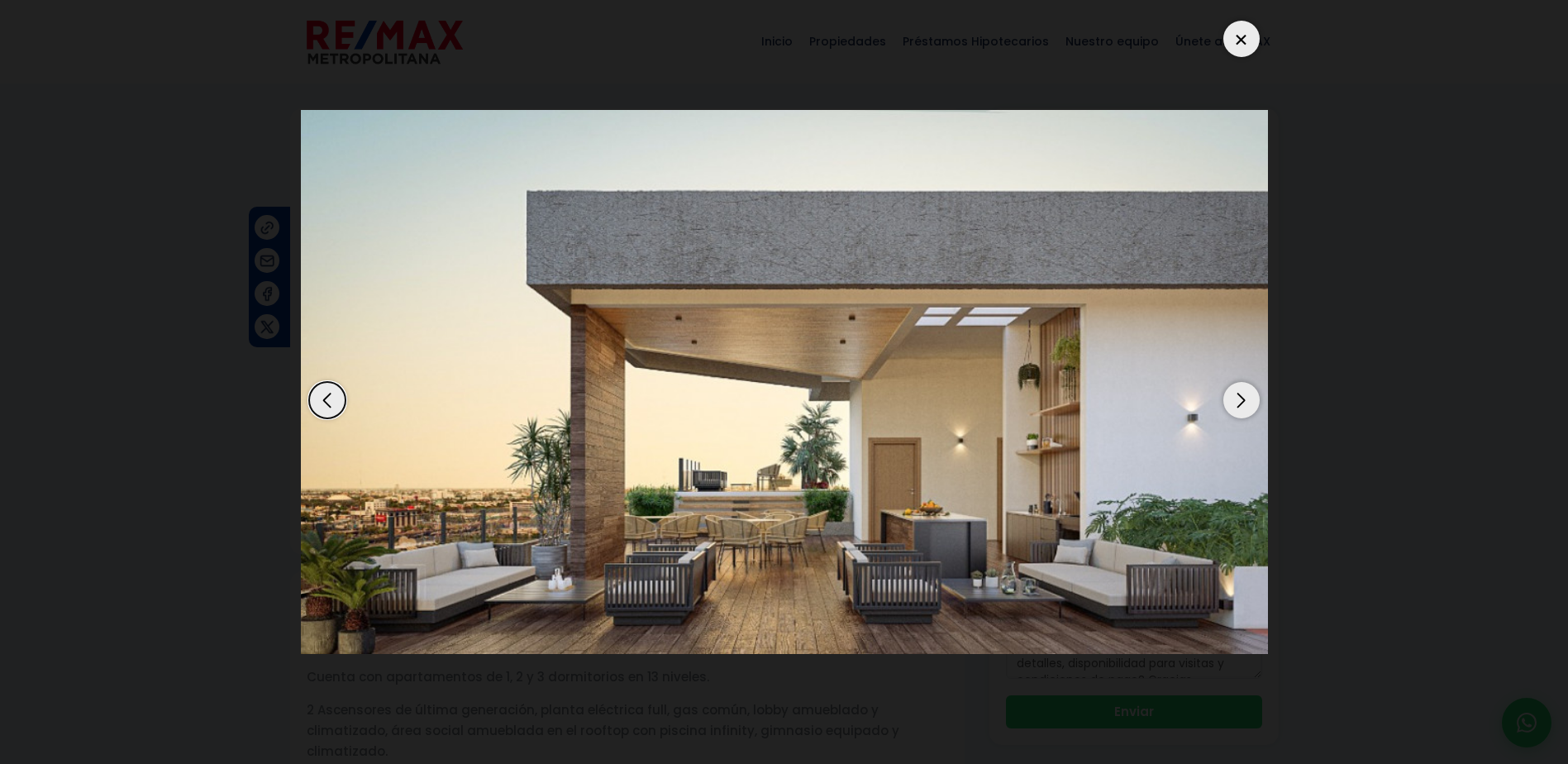
click at [1250, 398] on div "Next slide" at bounding box center [1240, 399] width 36 height 36
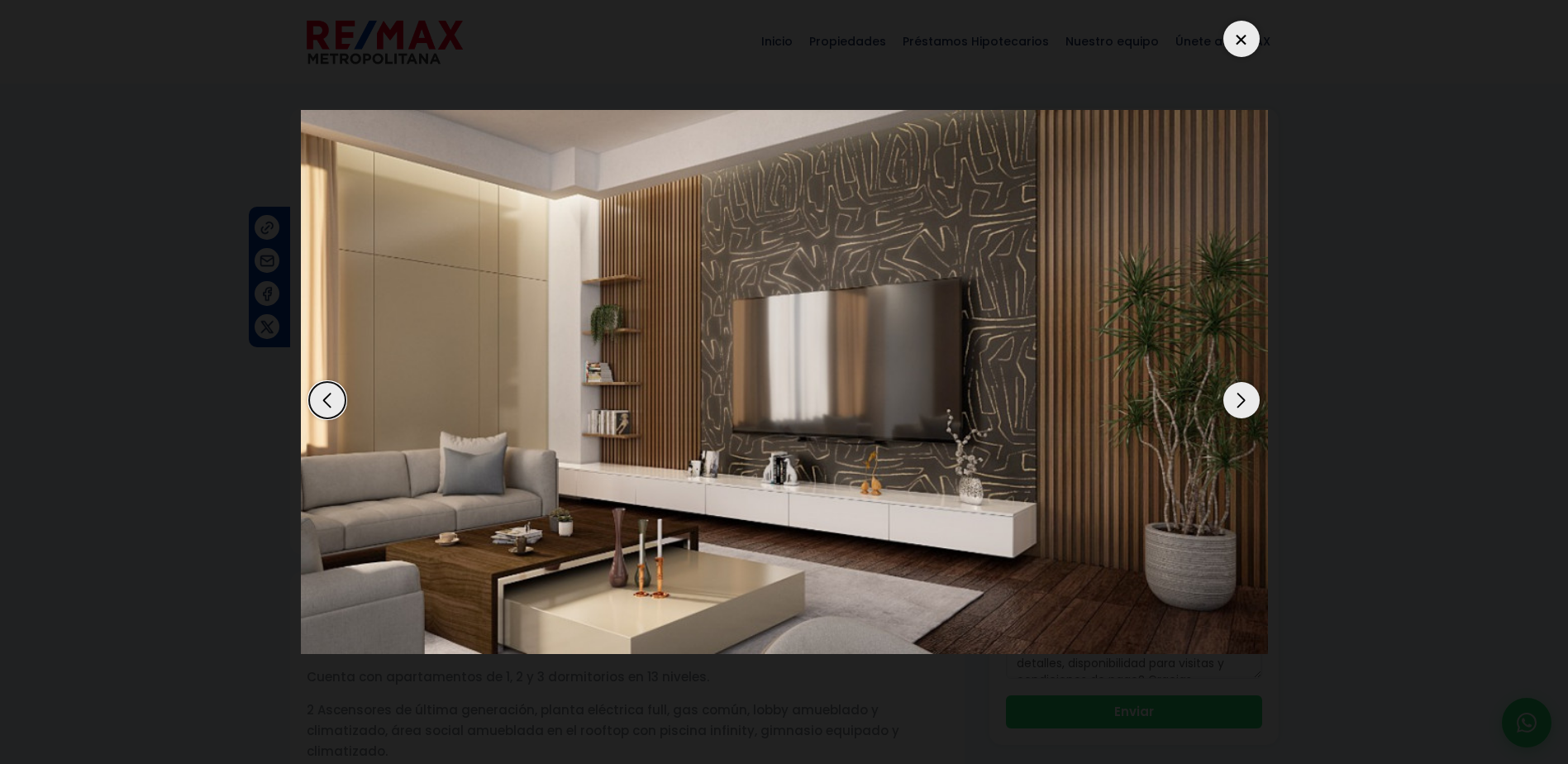
click at [1250, 403] on div "Next slide" at bounding box center [1240, 399] width 36 height 36
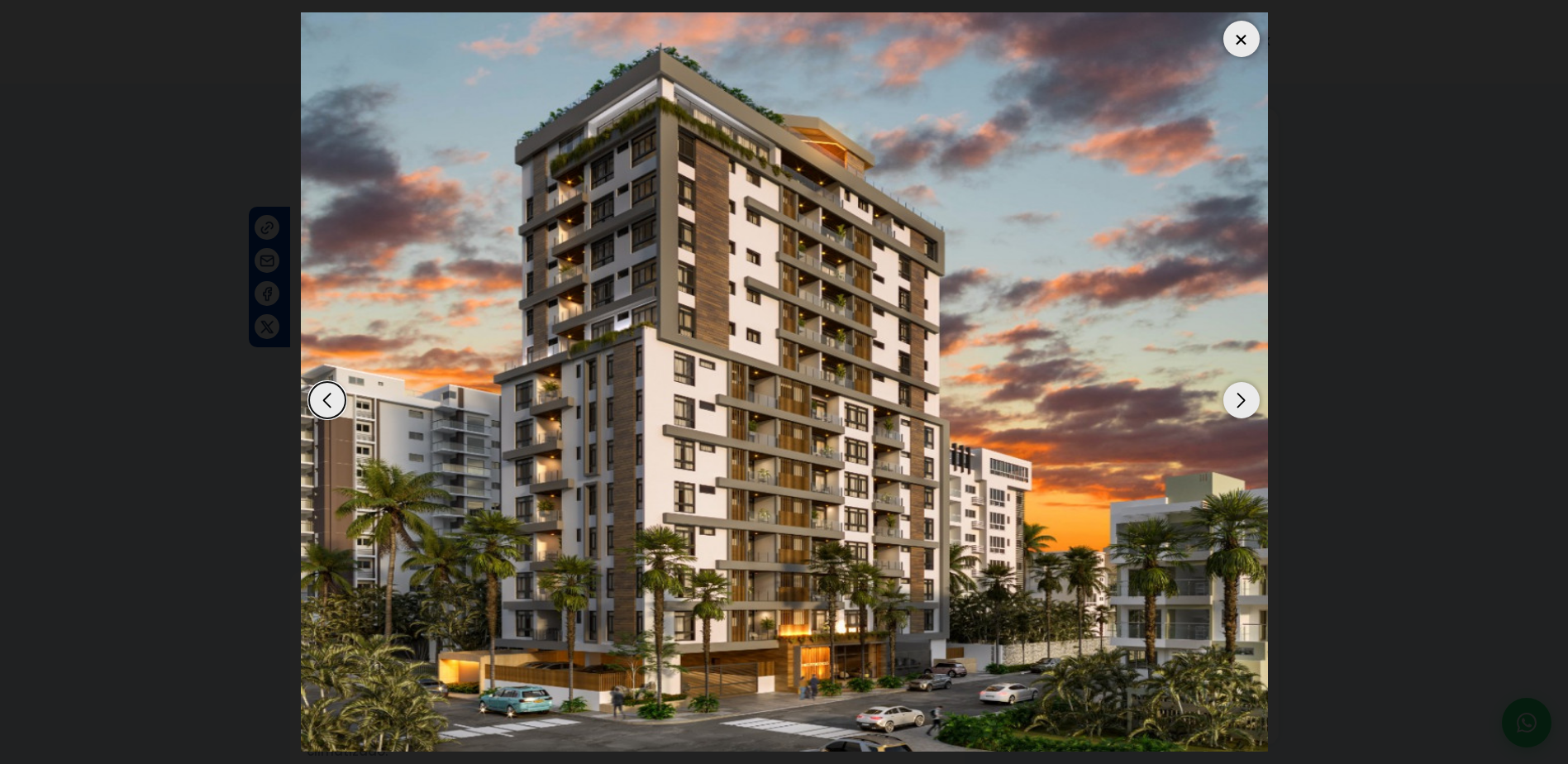
click at [1250, 403] on div "Next slide" at bounding box center [1240, 399] width 36 height 36
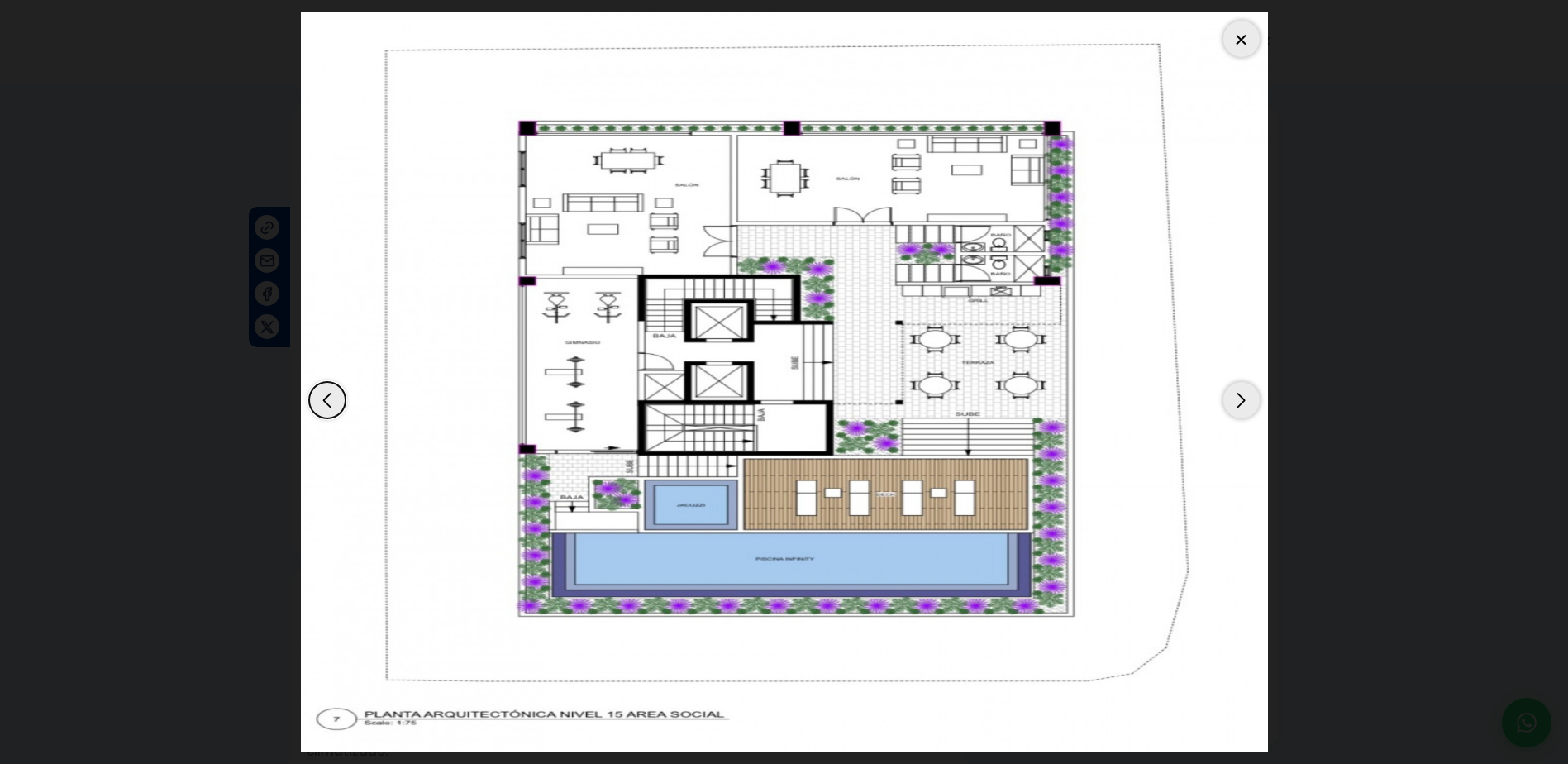
click at [327, 392] on div "Previous slide" at bounding box center [327, 399] width 36 height 36
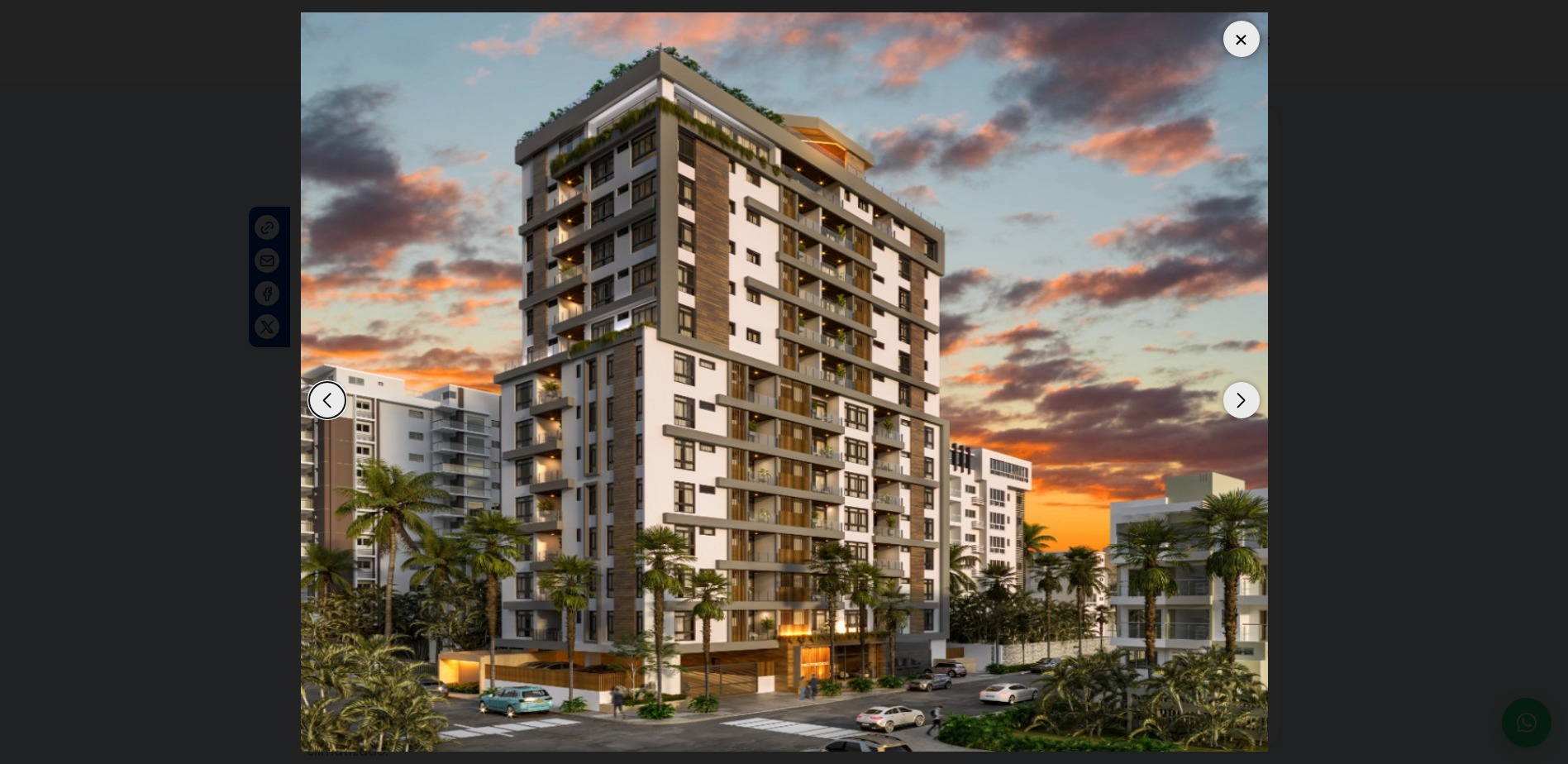
click at [1250, 398] on div "Next slide" at bounding box center [1240, 399] width 36 height 36
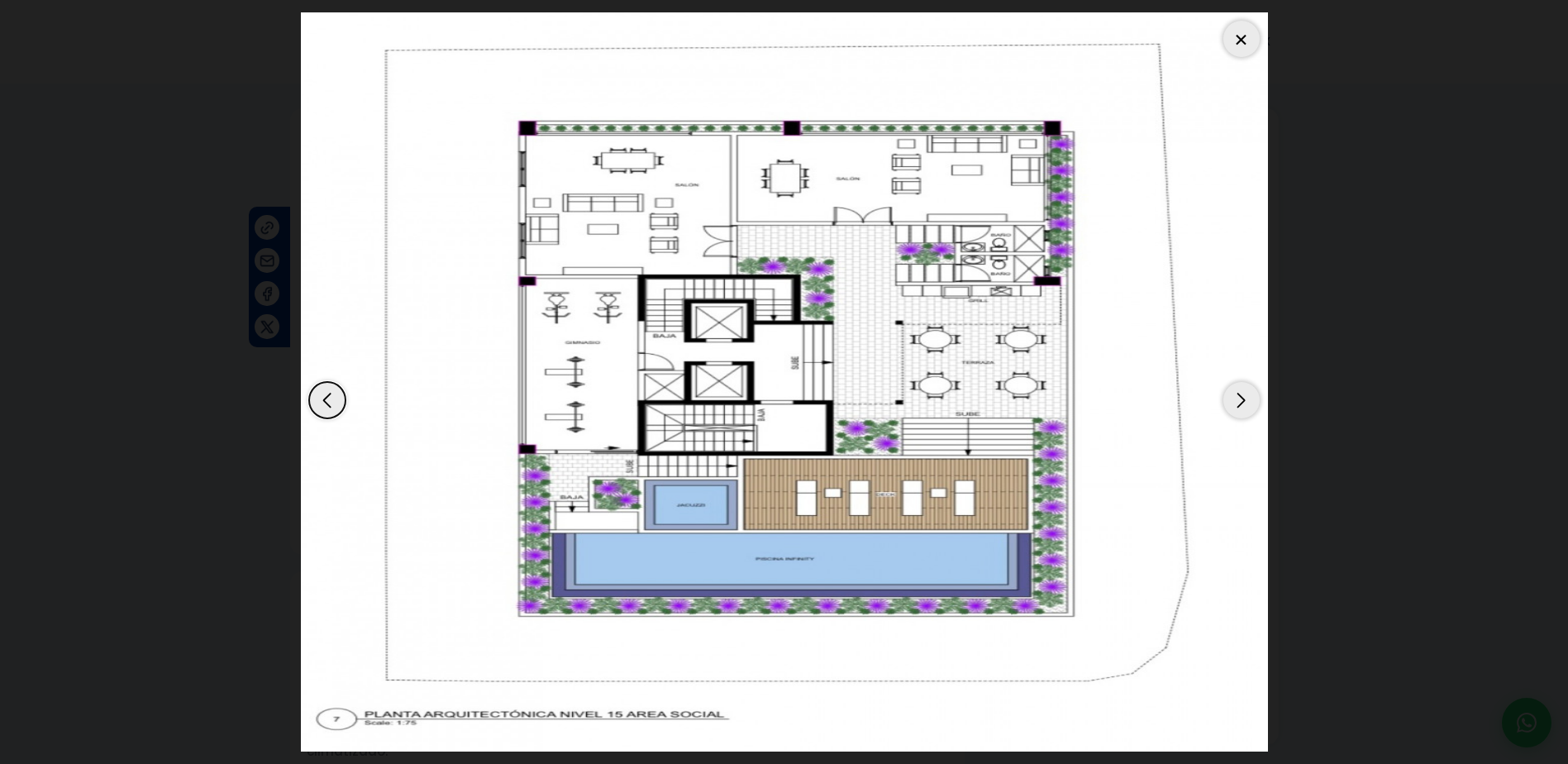
click at [1244, 398] on div "Next slide" at bounding box center [1240, 399] width 36 height 36
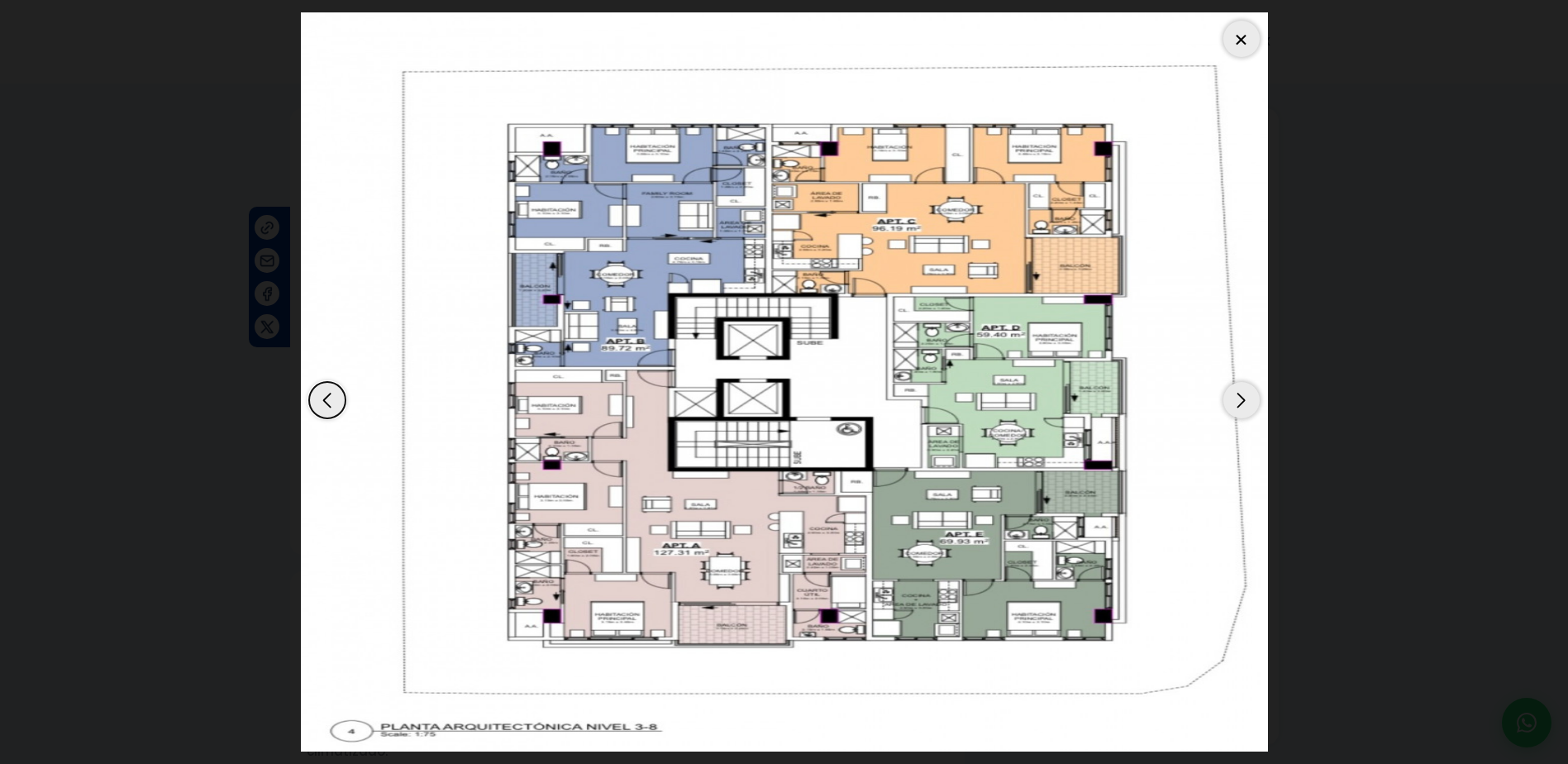
click at [1244, 398] on div "Next slide" at bounding box center [1240, 399] width 36 height 36
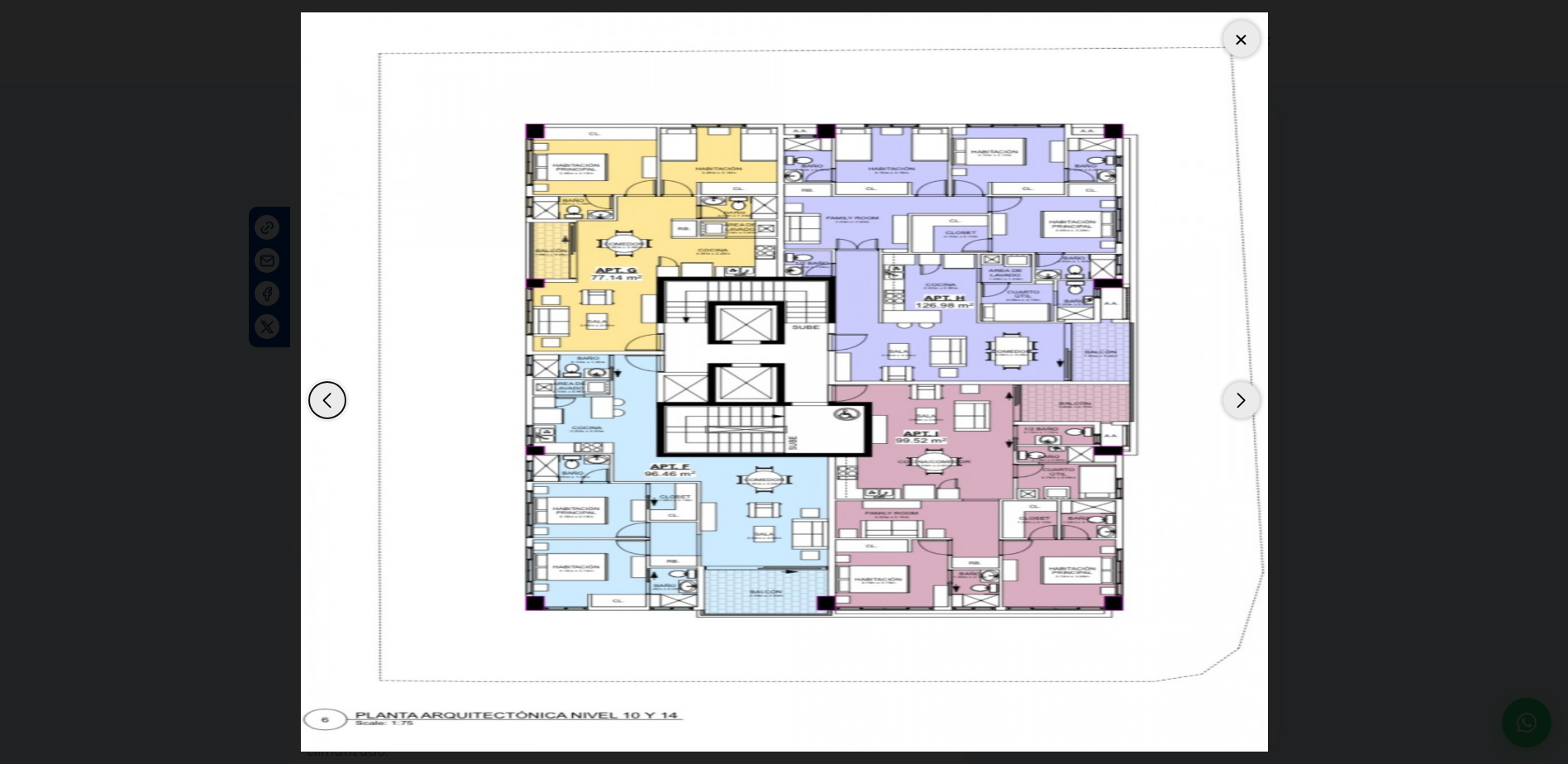
click at [1244, 398] on div "Next slide" at bounding box center [1240, 399] width 36 height 36
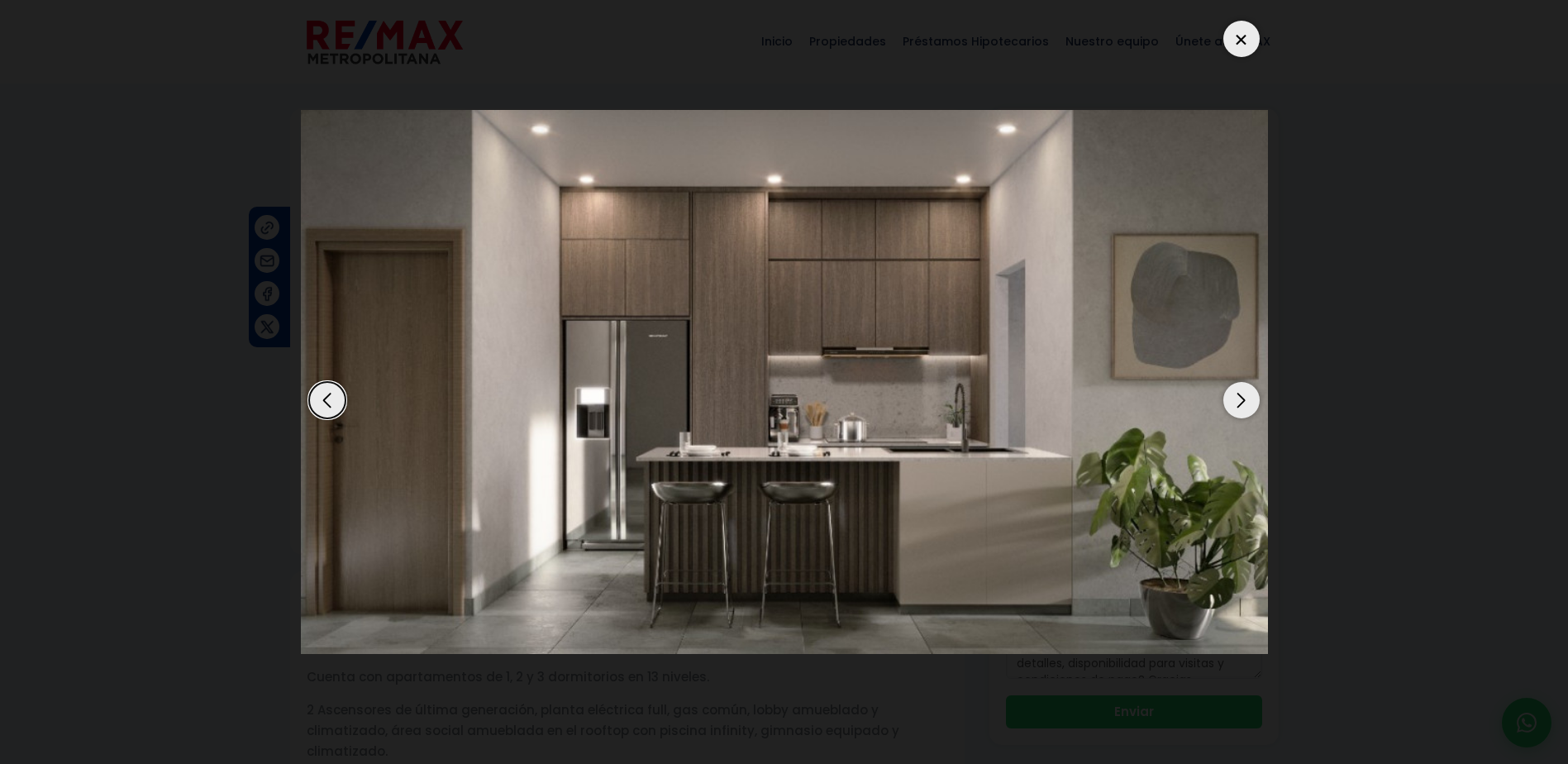
click at [313, 400] on div "Previous slide" at bounding box center [327, 399] width 36 height 36
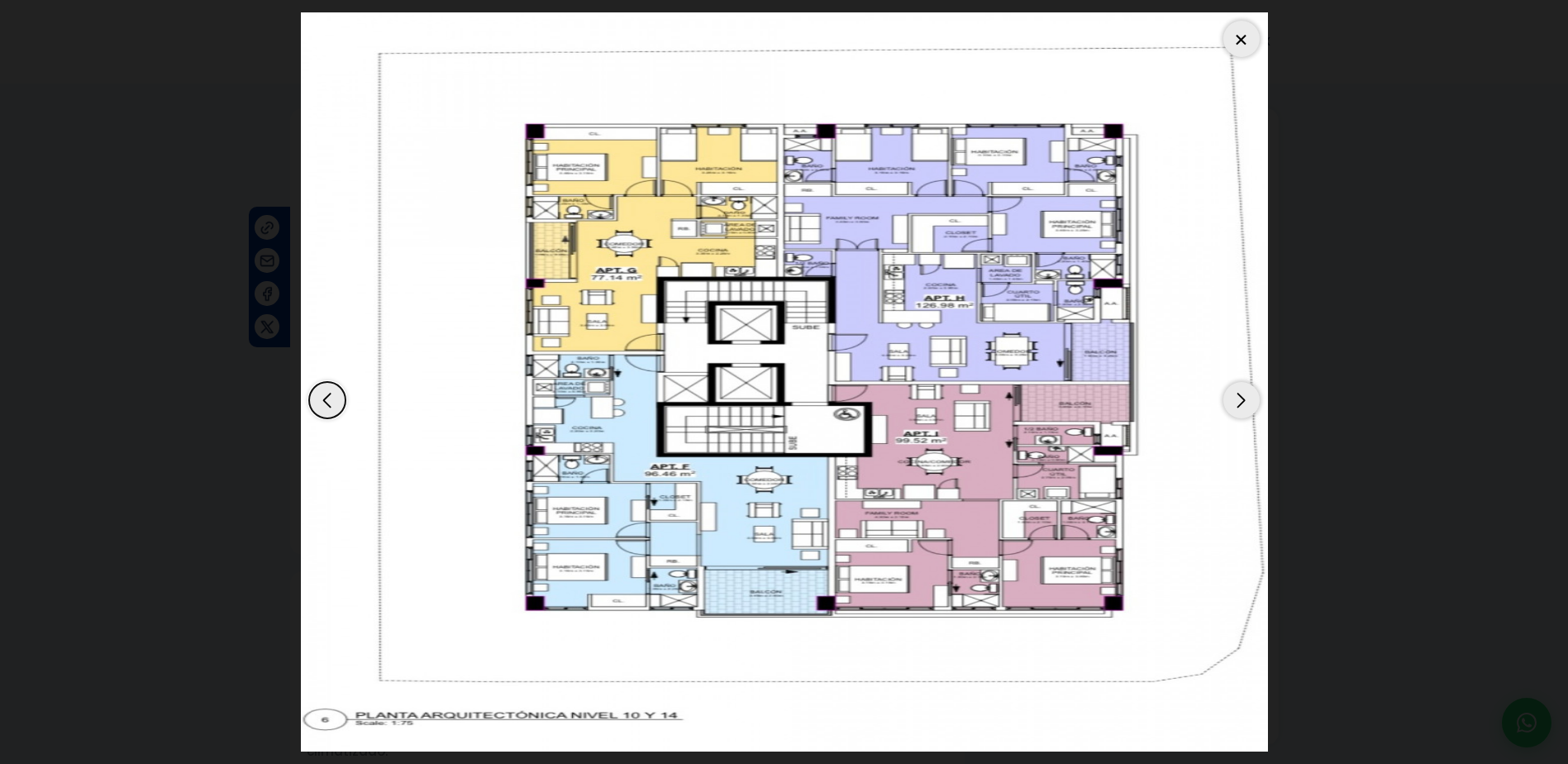
click at [1241, 400] on div "Next slide" at bounding box center [1240, 399] width 36 height 36
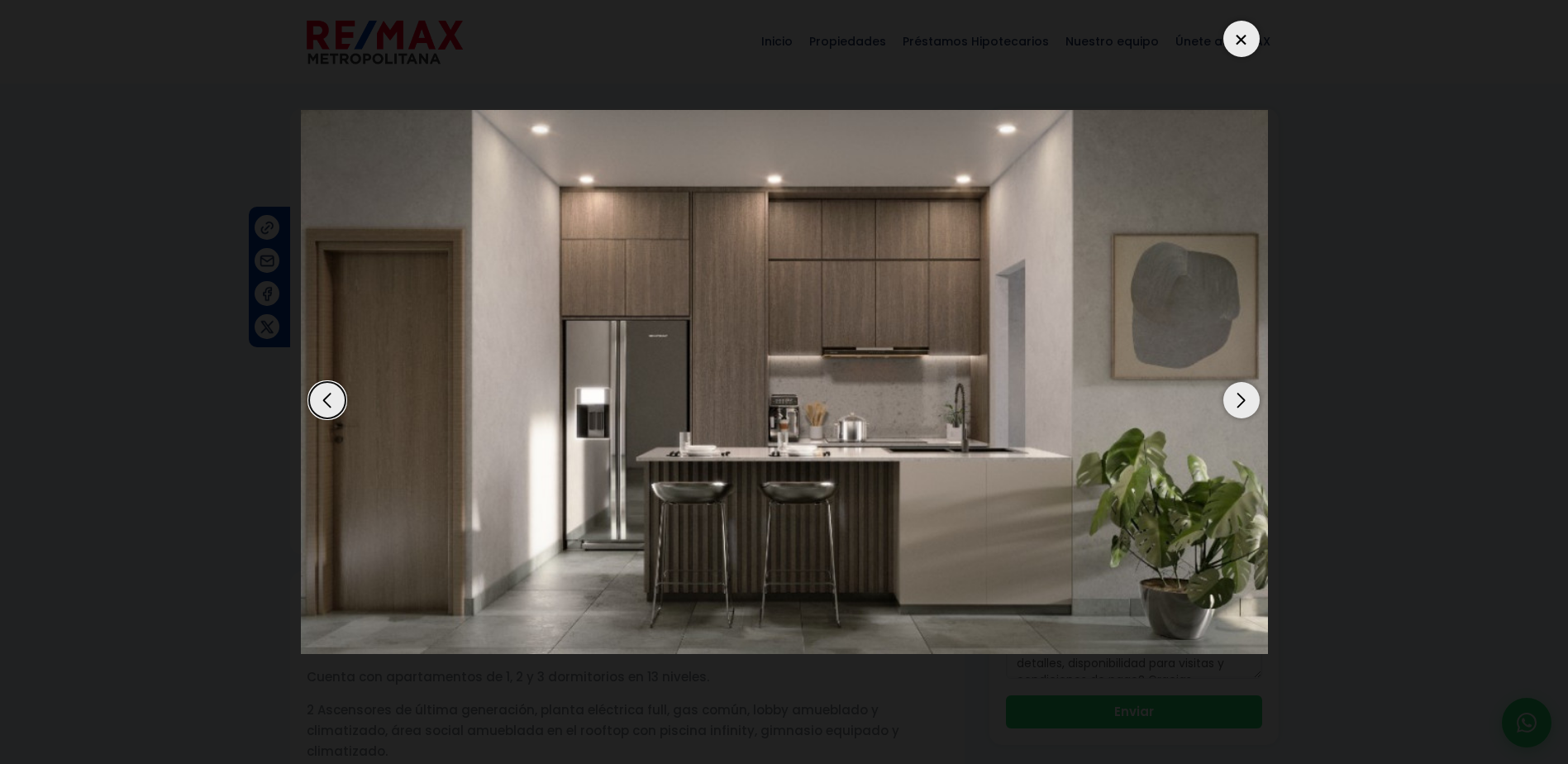
click at [1241, 400] on div "Next slide" at bounding box center [1240, 399] width 36 height 36
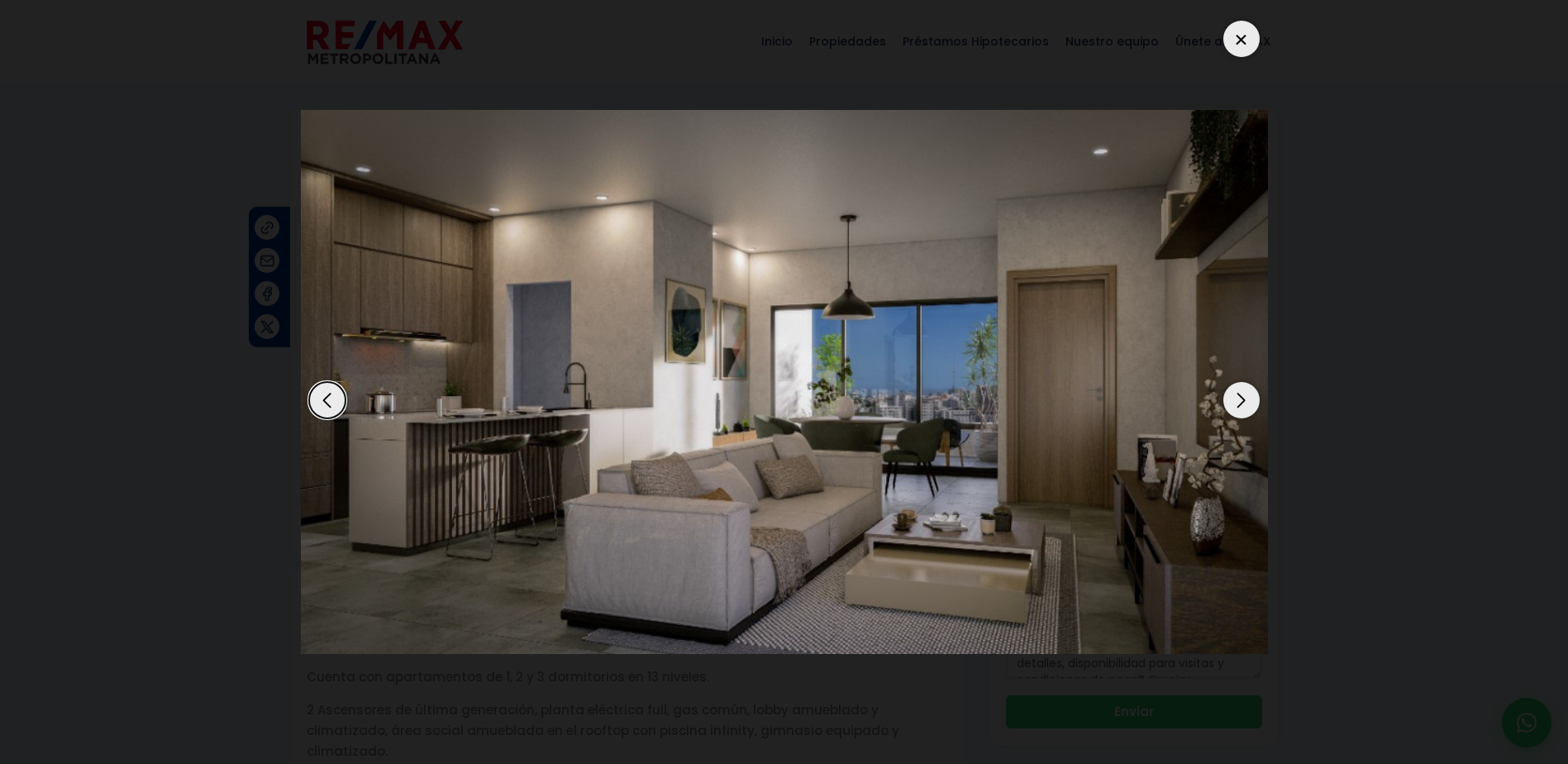
click at [1241, 400] on div "Next slide" at bounding box center [1240, 399] width 36 height 36
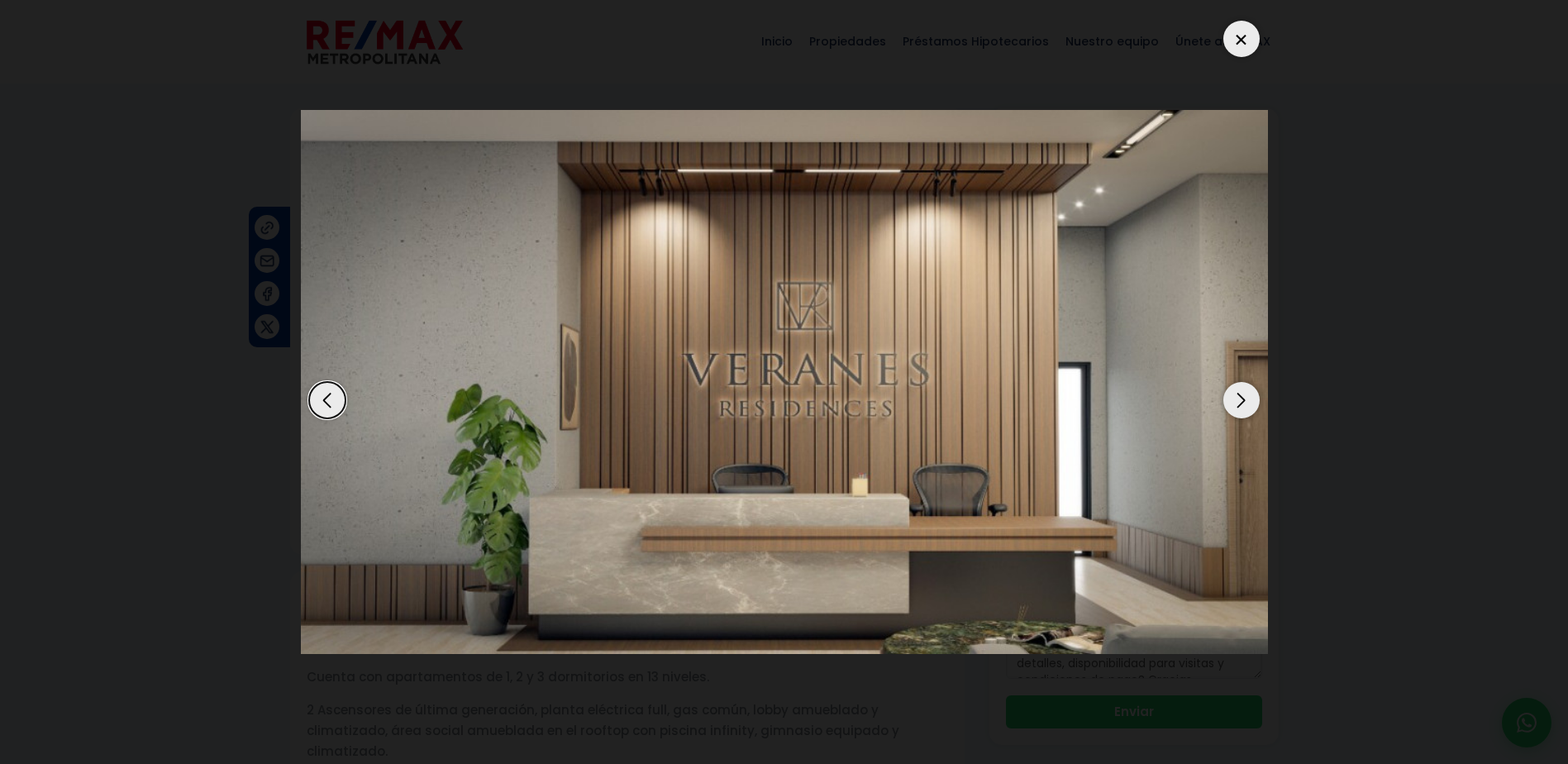
click at [1241, 400] on div "Next slide" at bounding box center [1240, 399] width 36 height 36
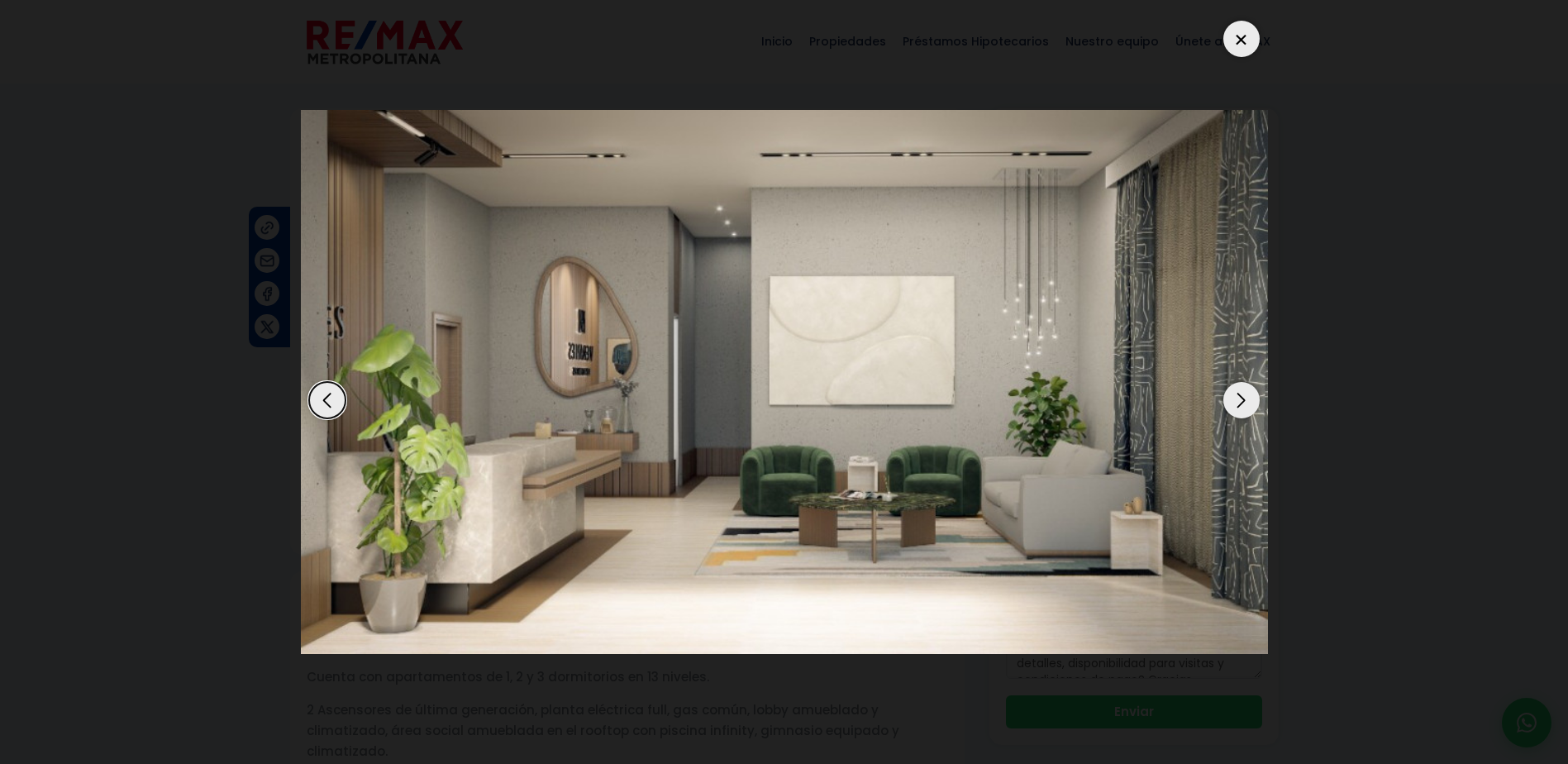
click at [1241, 400] on div "Next slide" at bounding box center [1240, 399] width 36 height 36
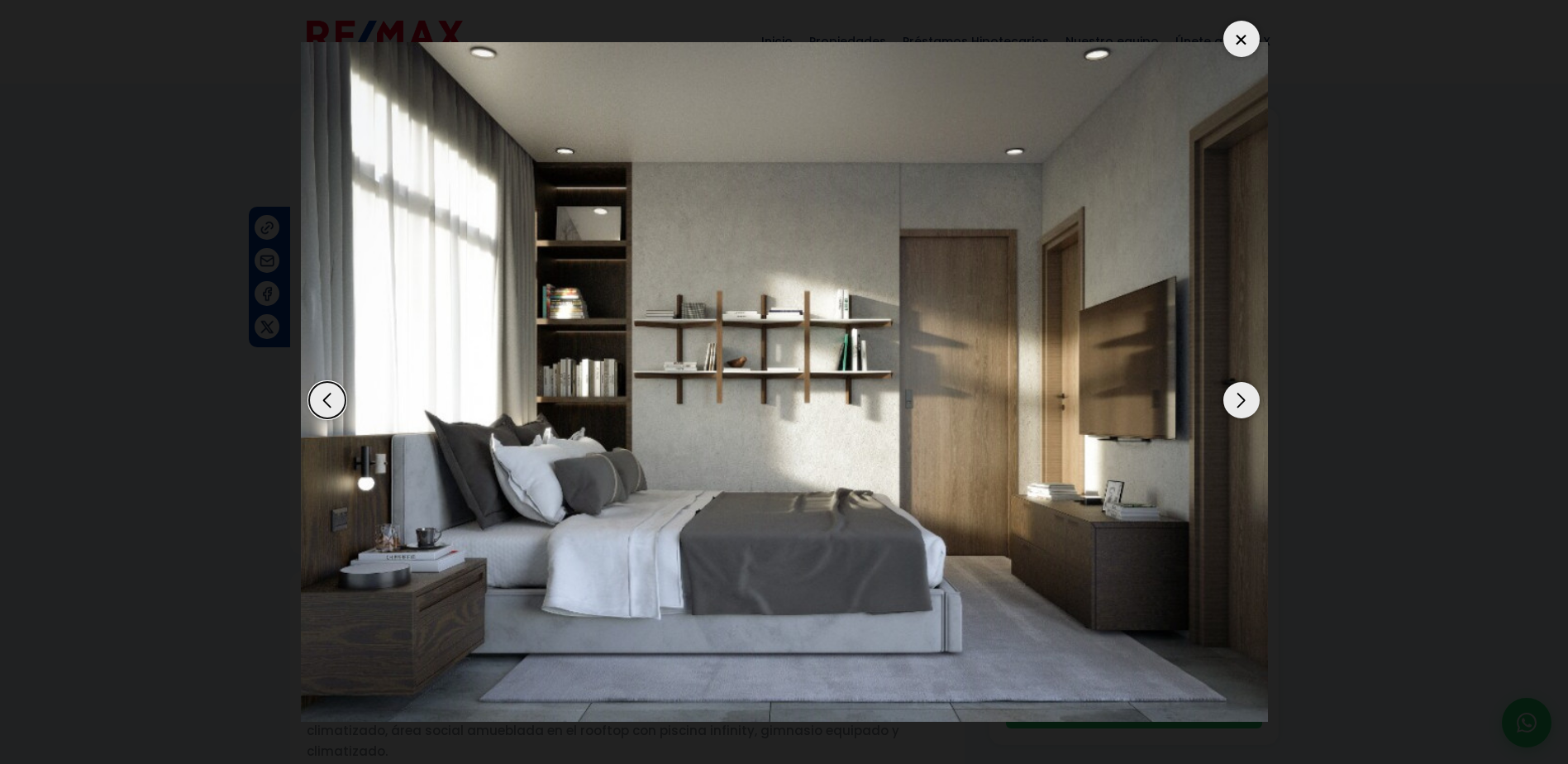
click at [1241, 400] on div "Next slide" at bounding box center [1240, 399] width 36 height 36
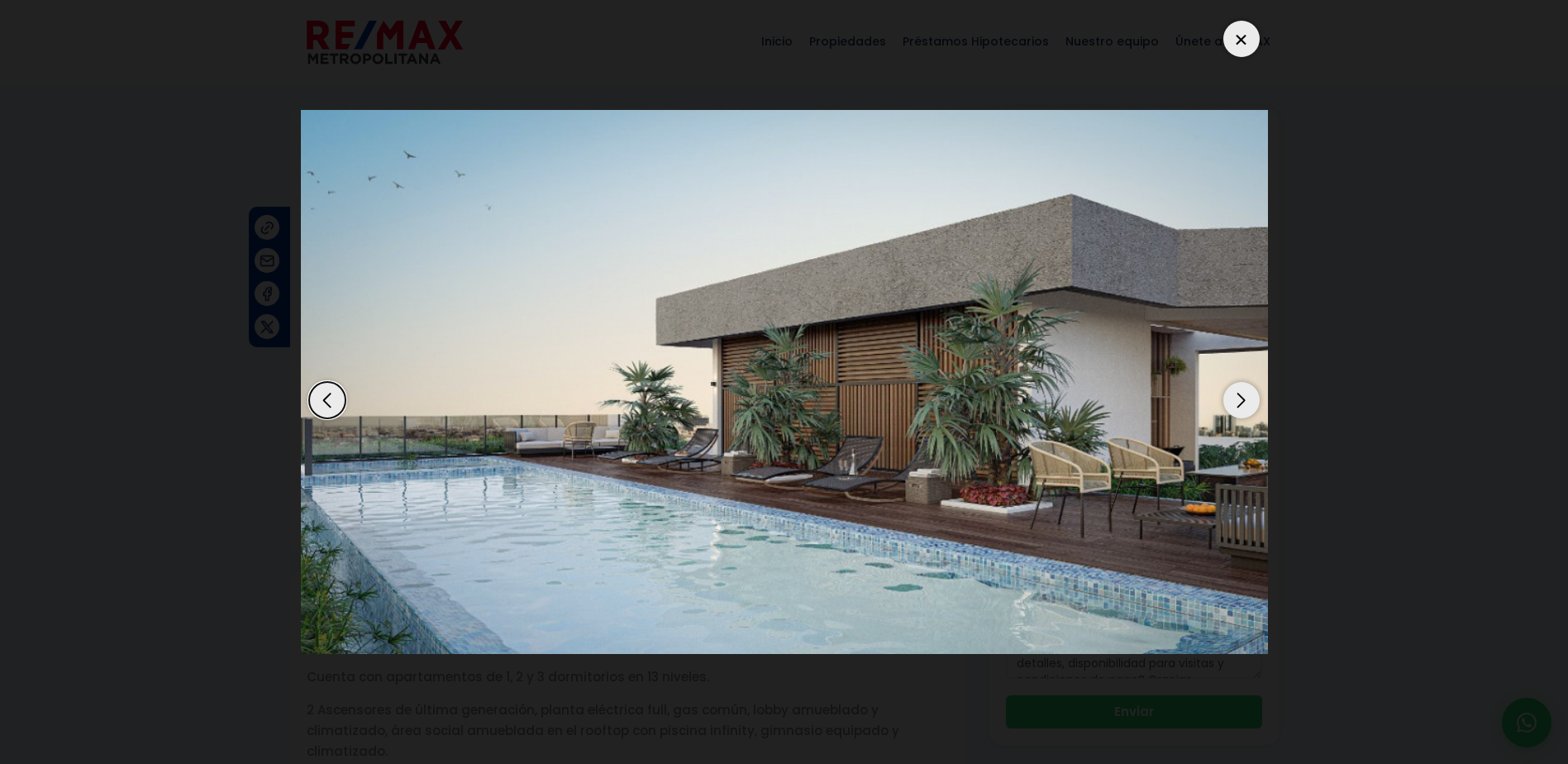
click at [336, 402] on div "Previous slide" at bounding box center [327, 399] width 36 height 36
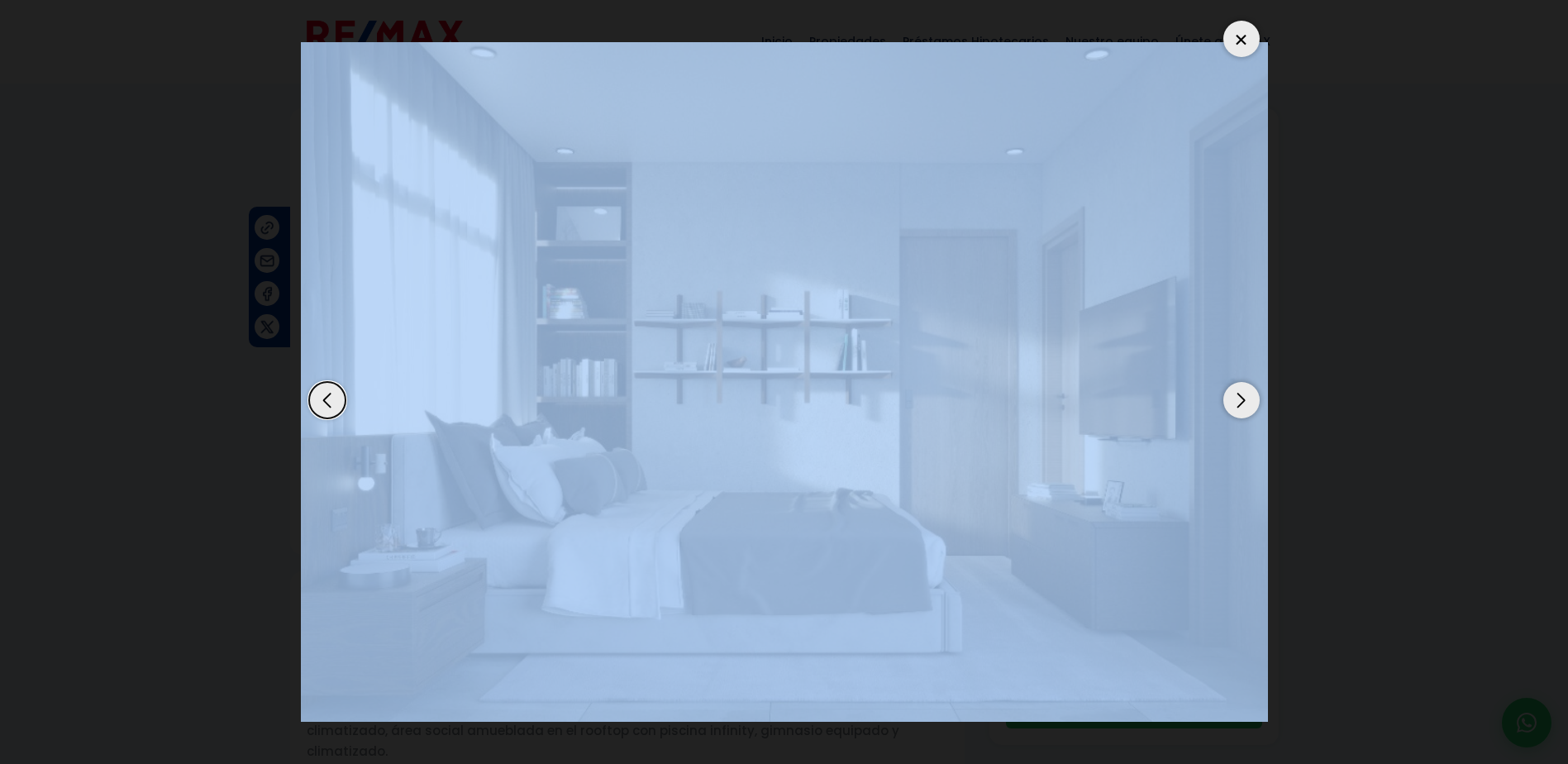
click at [336, 402] on div "Previous slide" at bounding box center [327, 399] width 36 height 36
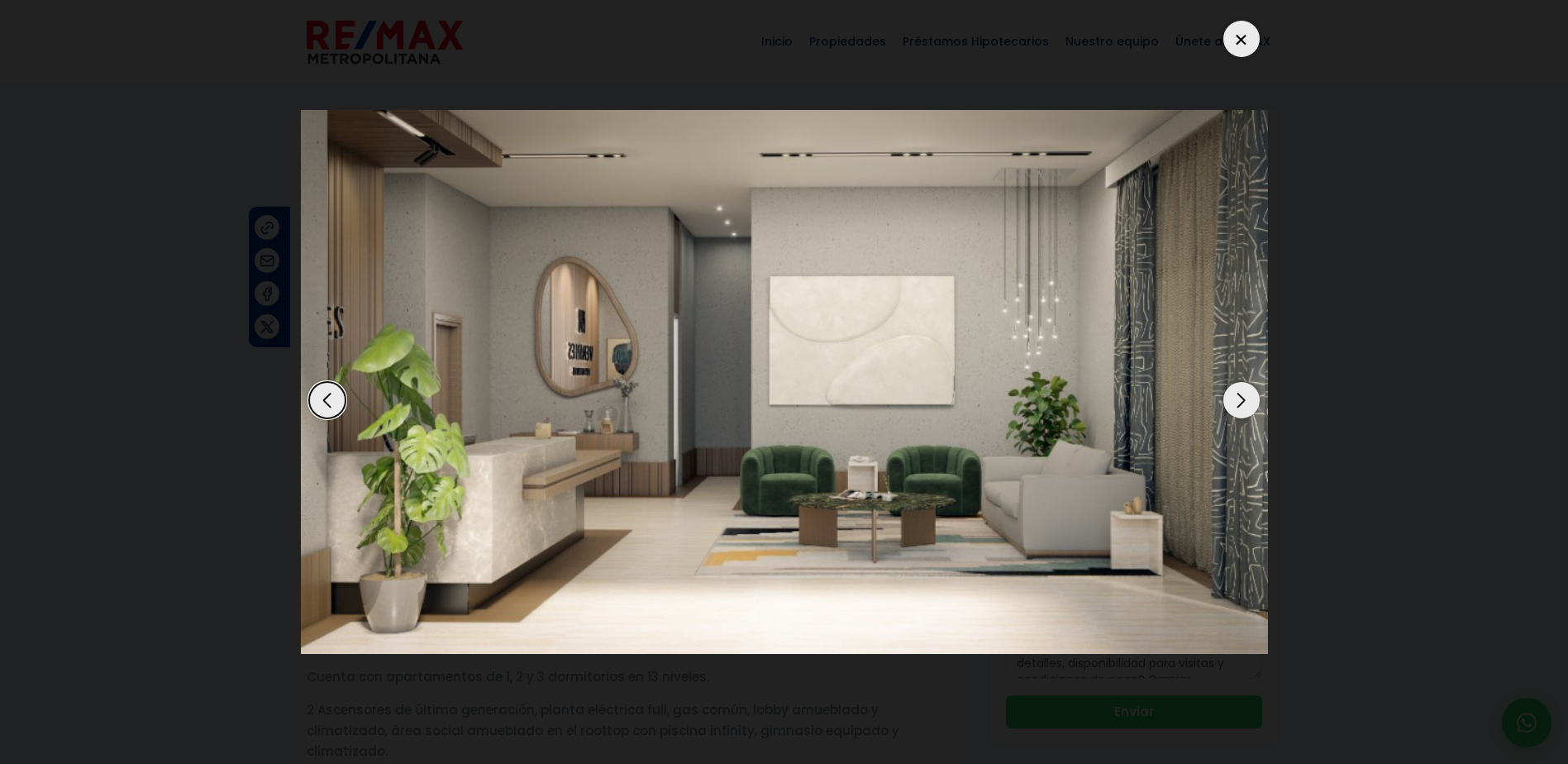
click at [336, 402] on div "Previous slide" at bounding box center [327, 399] width 36 height 36
